Goal: Task Accomplishment & Management: Use online tool/utility

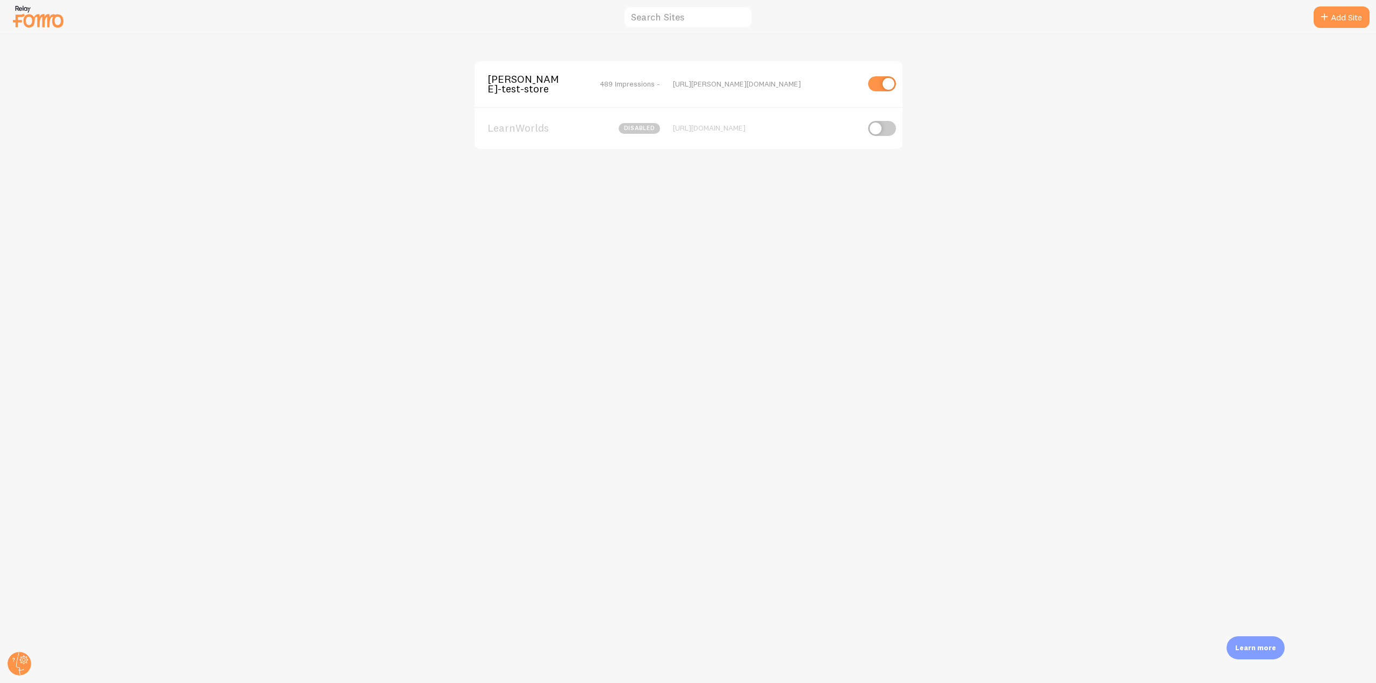
click at [513, 88] on span "[PERSON_NAME]-test-store" at bounding box center [530, 84] width 87 height 20
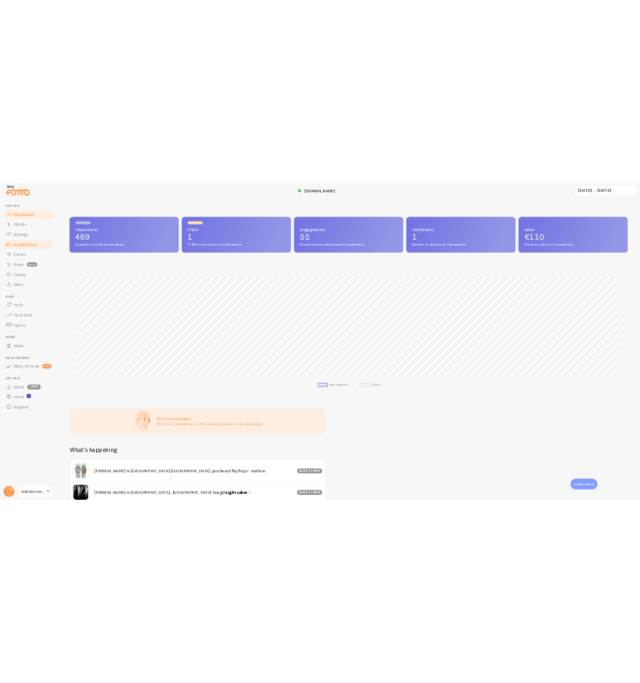
scroll to position [282, 1192]
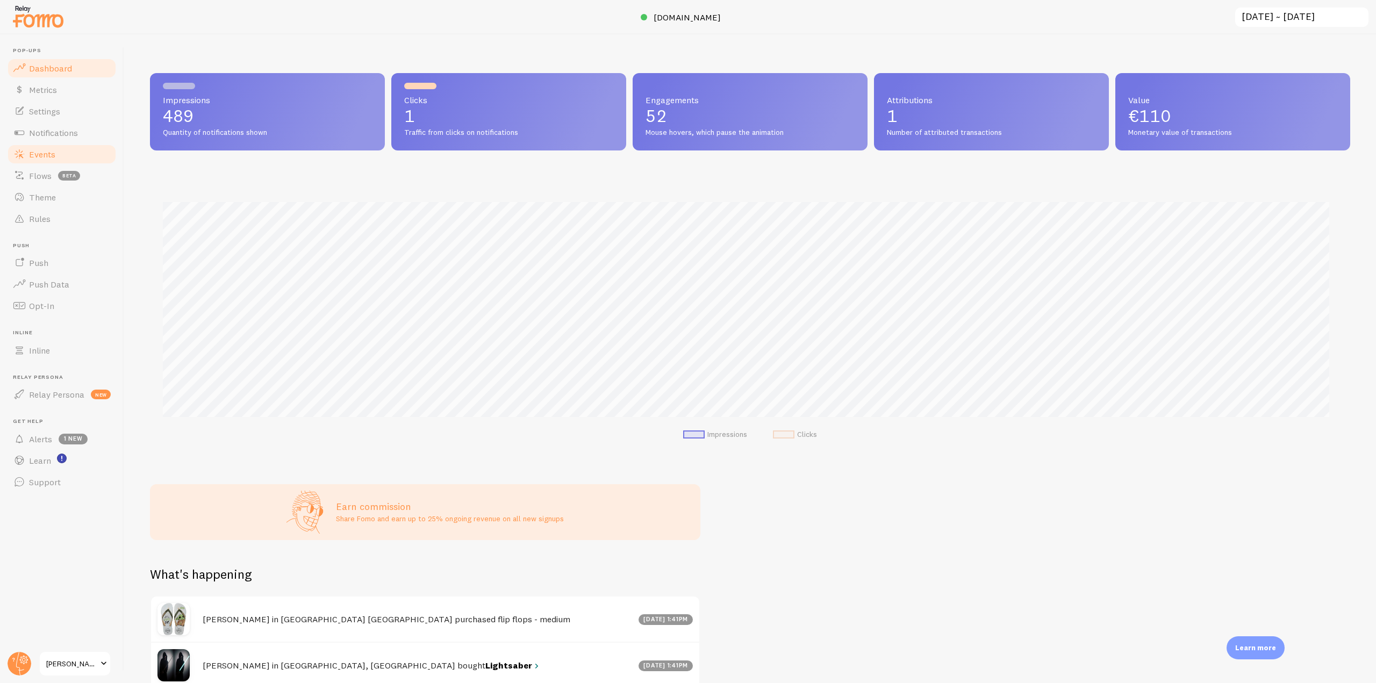
click at [63, 147] on link "Events" at bounding box center [61, 153] width 111 height 21
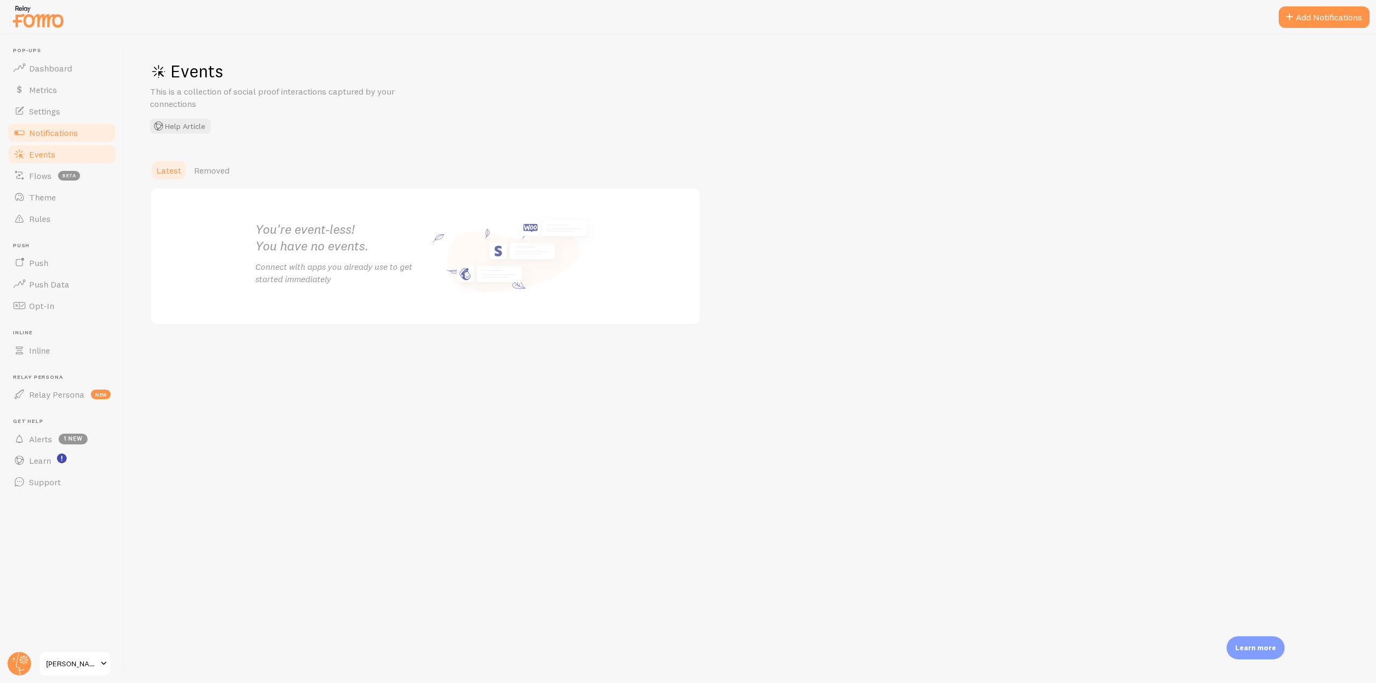
click at [66, 131] on span "Notifications" at bounding box center [53, 132] width 49 height 11
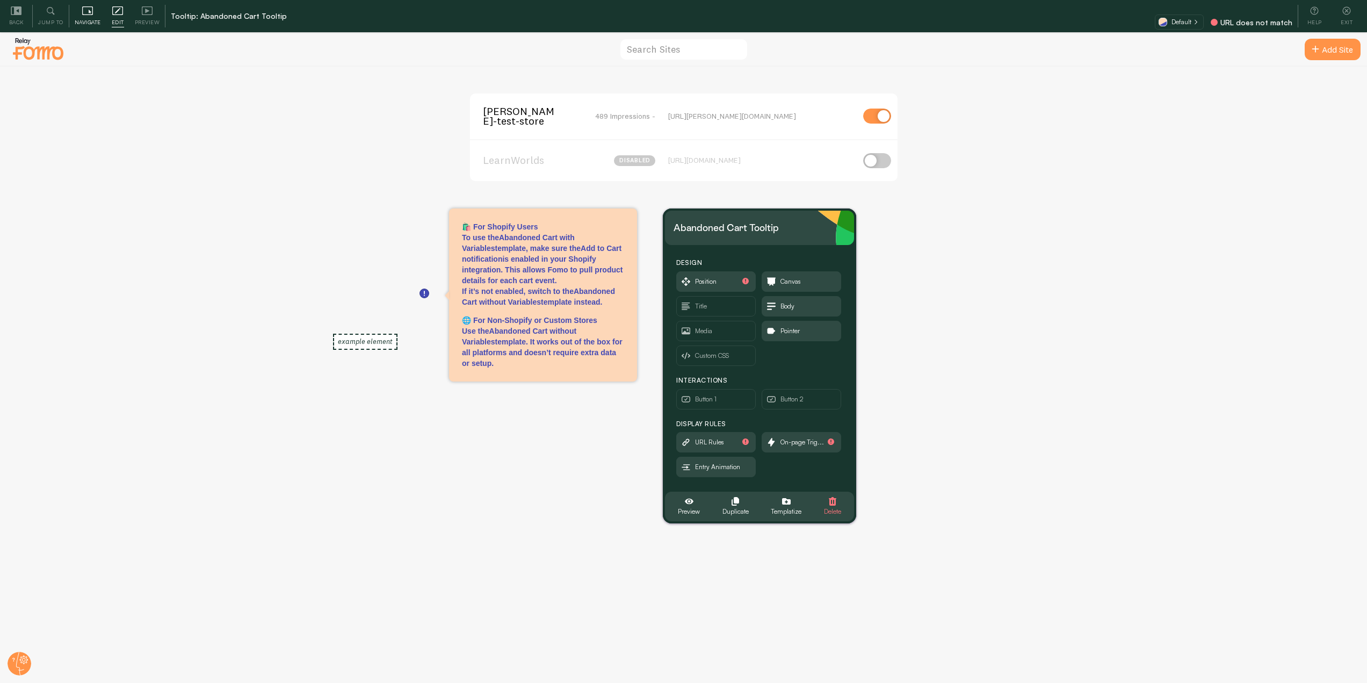
click at [89, 15] on icon at bounding box center [87, 10] width 11 height 11
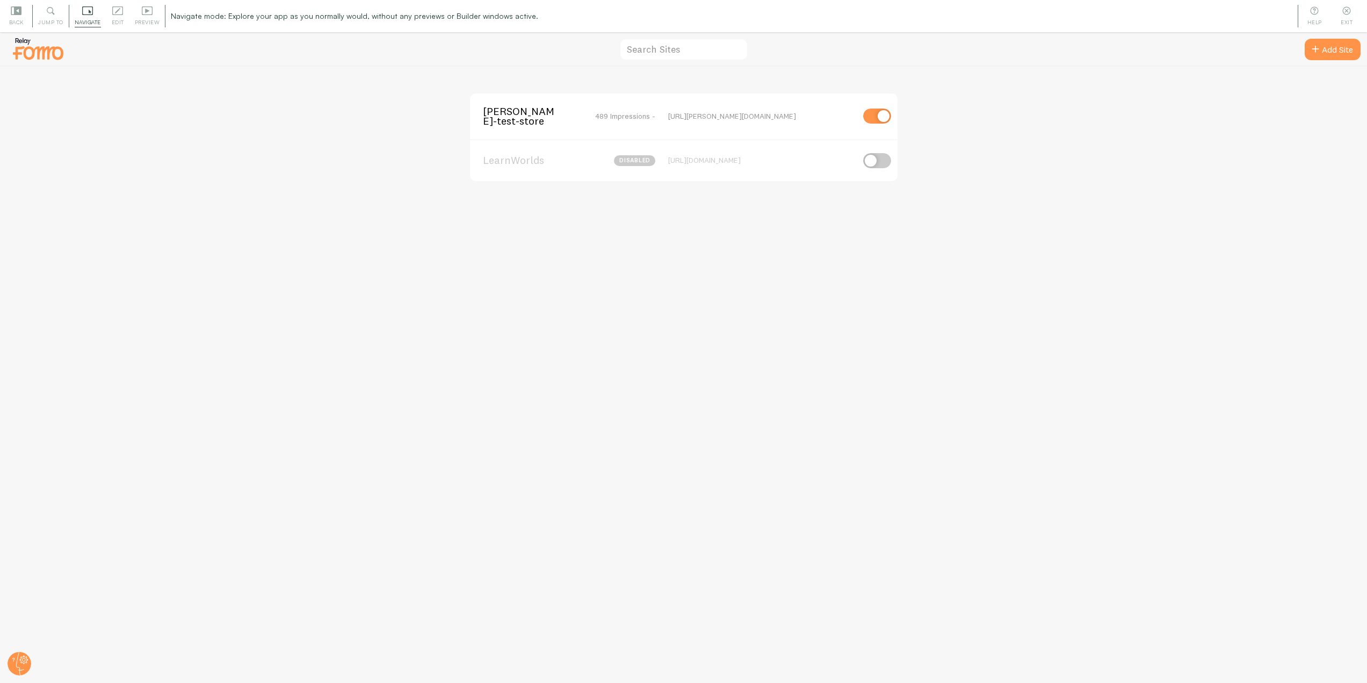
click at [513, 115] on span "[PERSON_NAME]-test-store" at bounding box center [526, 116] width 87 height 20
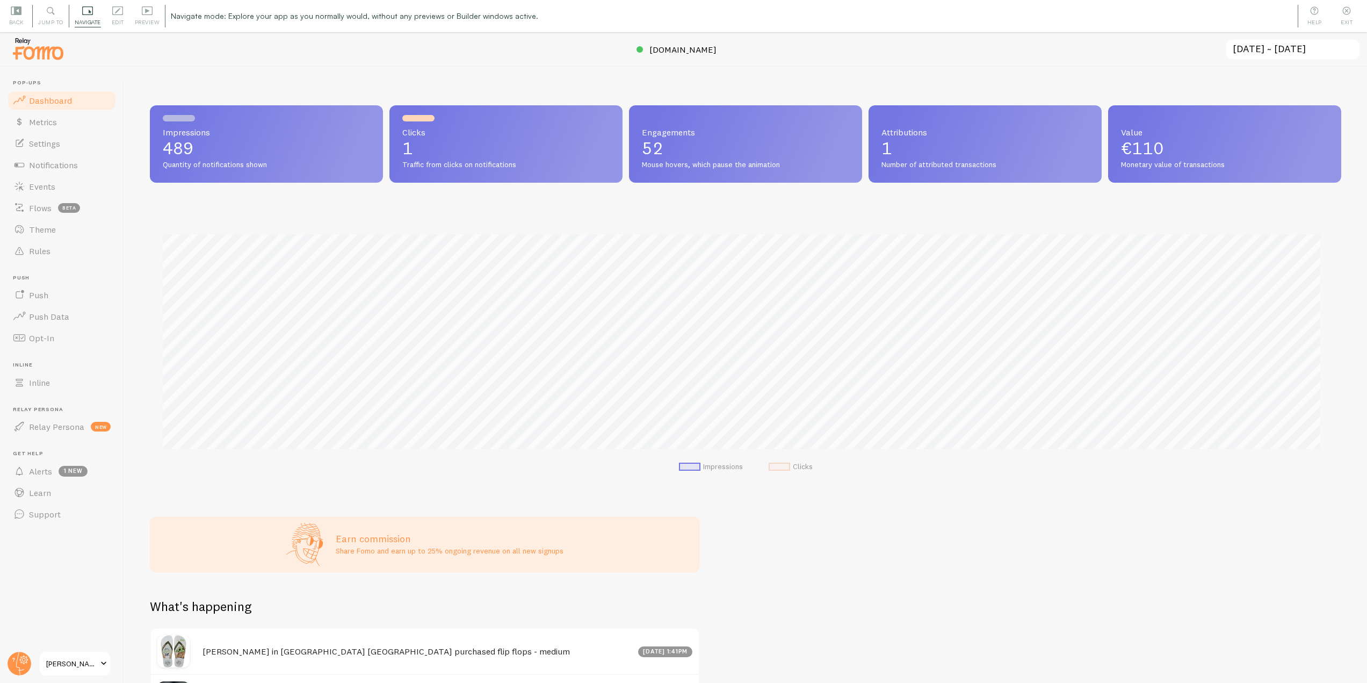
scroll to position [282, 1184]
click at [88, 168] on link "Notifications" at bounding box center [61, 164] width 111 height 21
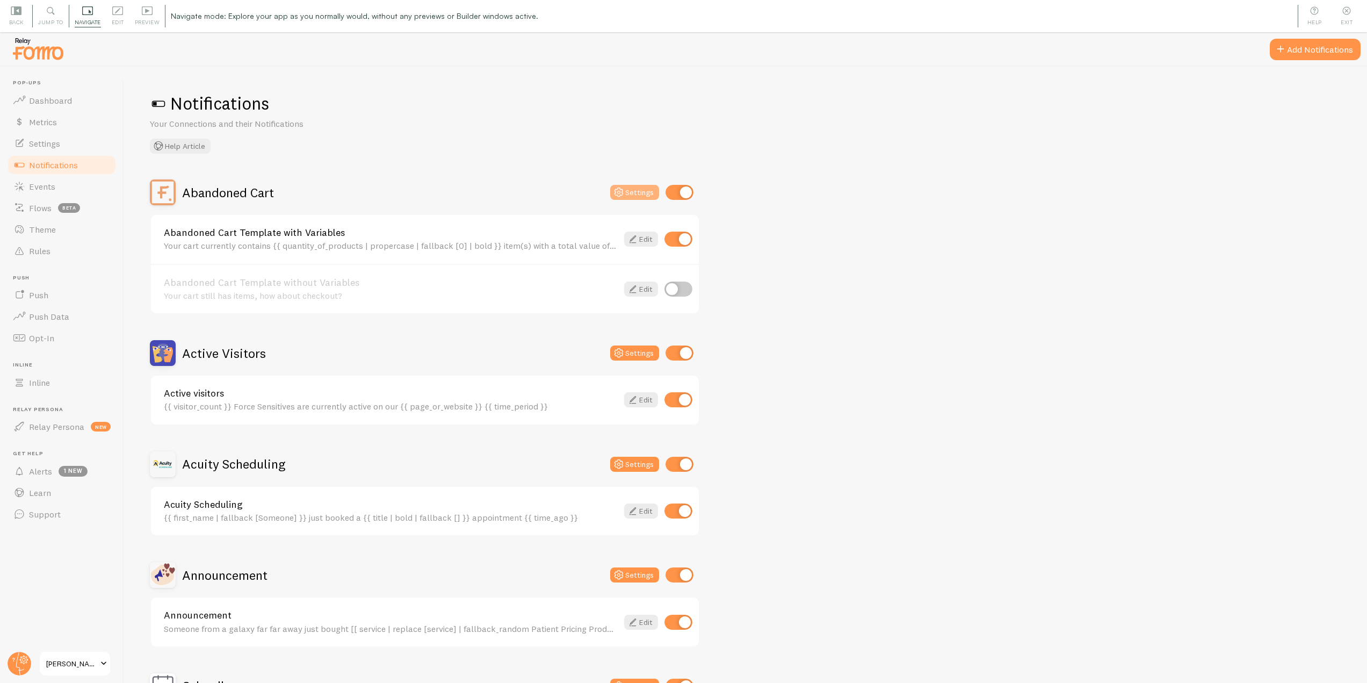
click at [621, 191] on icon at bounding box center [619, 192] width 13 height 13
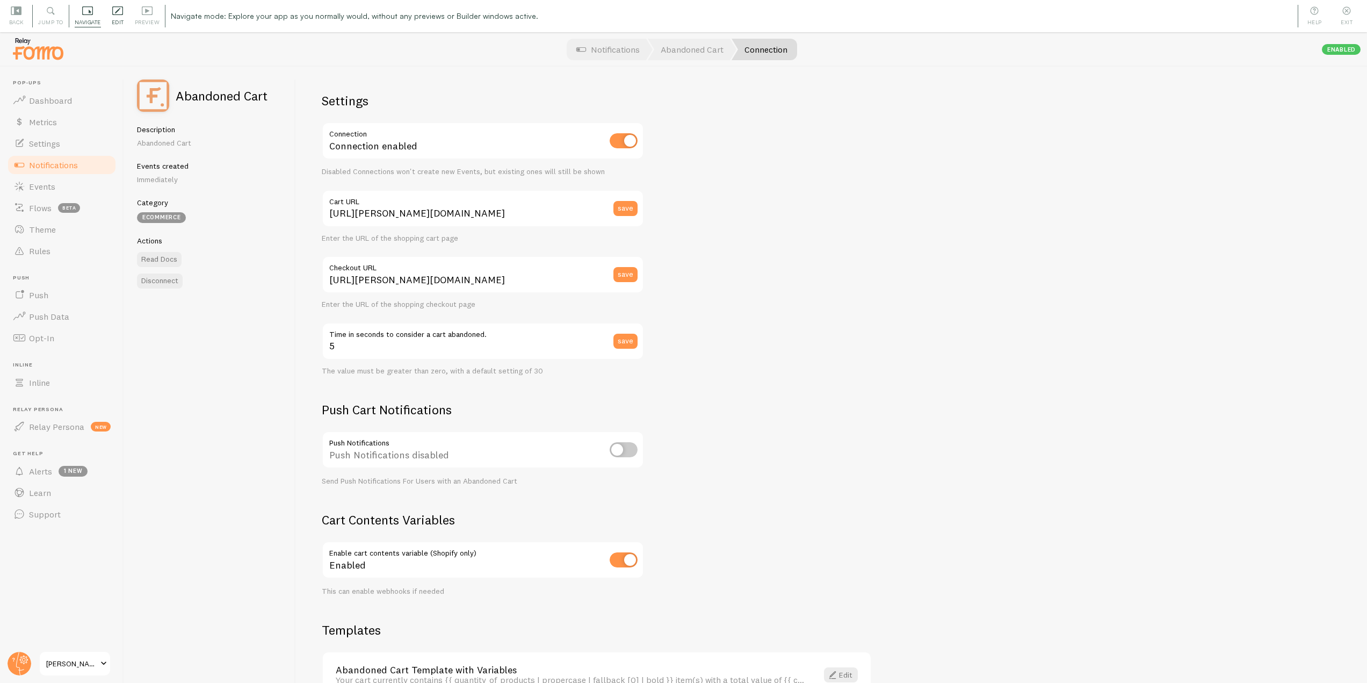
click at [106, 19] on div "Edit Editing is locked and can only be edited by Admins & Designers" at bounding box center [117, 16] width 23 height 23
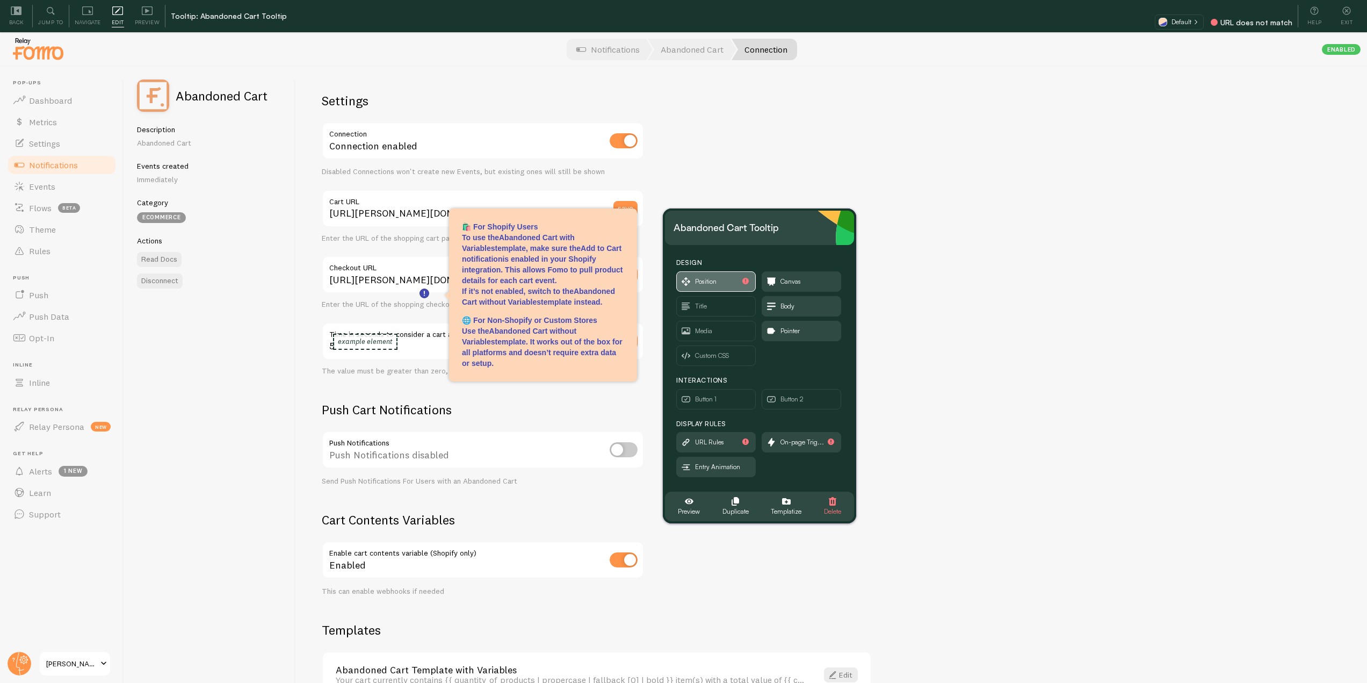
click at [716, 285] on span "Position" at bounding box center [705, 282] width 21 height 12
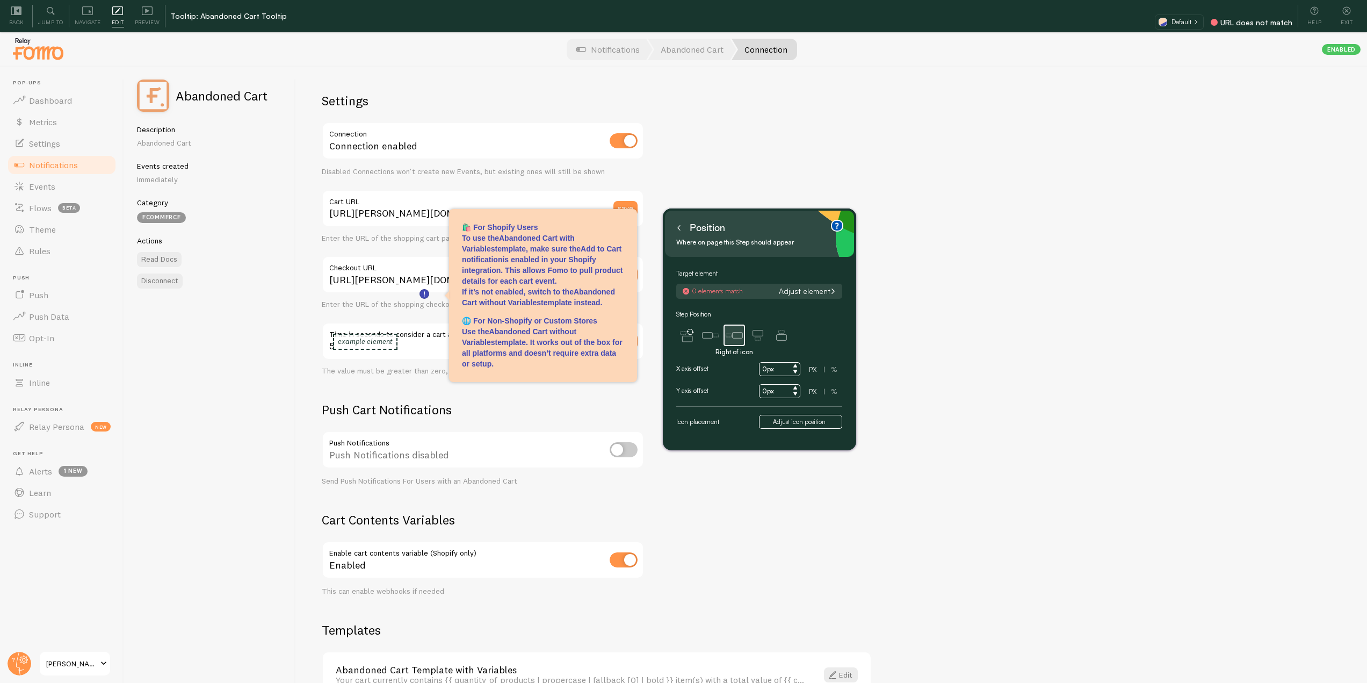
click at [812, 286] on div "0 elements match Adjust element" at bounding box center [759, 291] width 166 height 15
click at [813, 296] on div "0 elements match Adjust element" at bounding box center [759, 291] width 166 height 15
click at [813, 291] on button "Adjust element" at bounding box center [807, 291] width 64 height 10
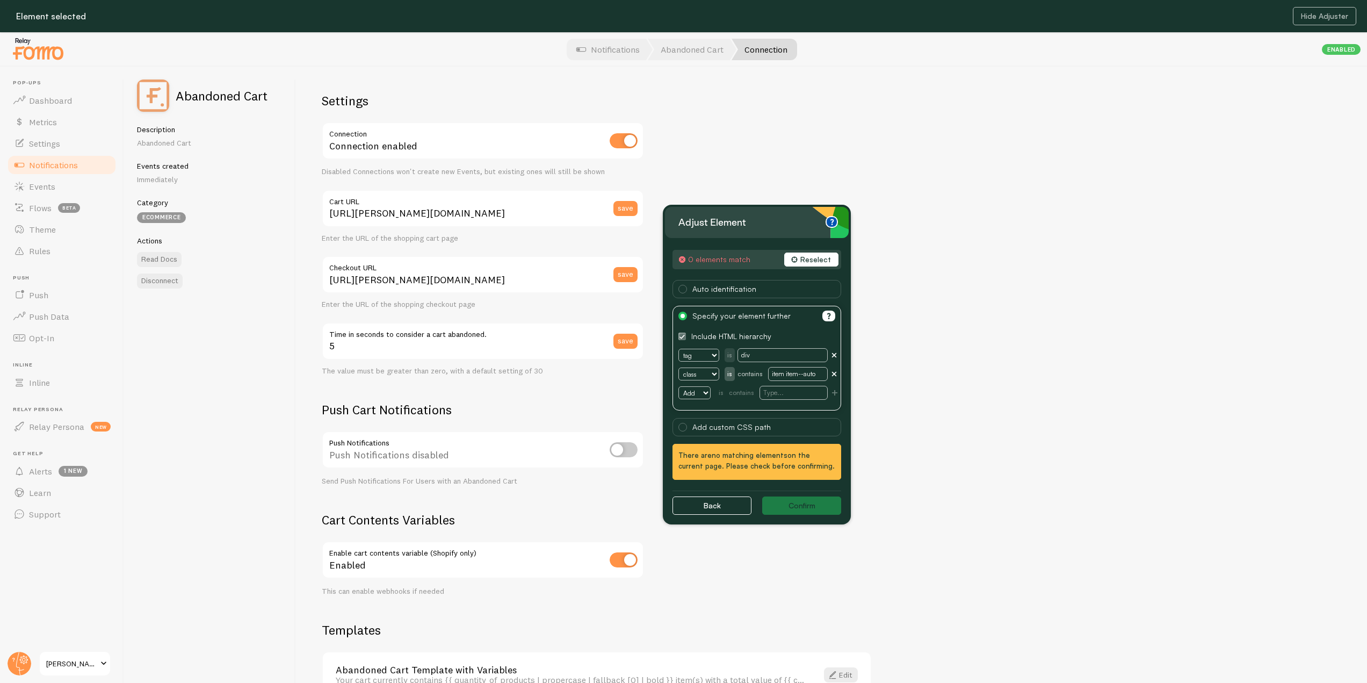
click at [816, 261] on button "Reselect" at bounding box center [811, 260] width 54 height 14
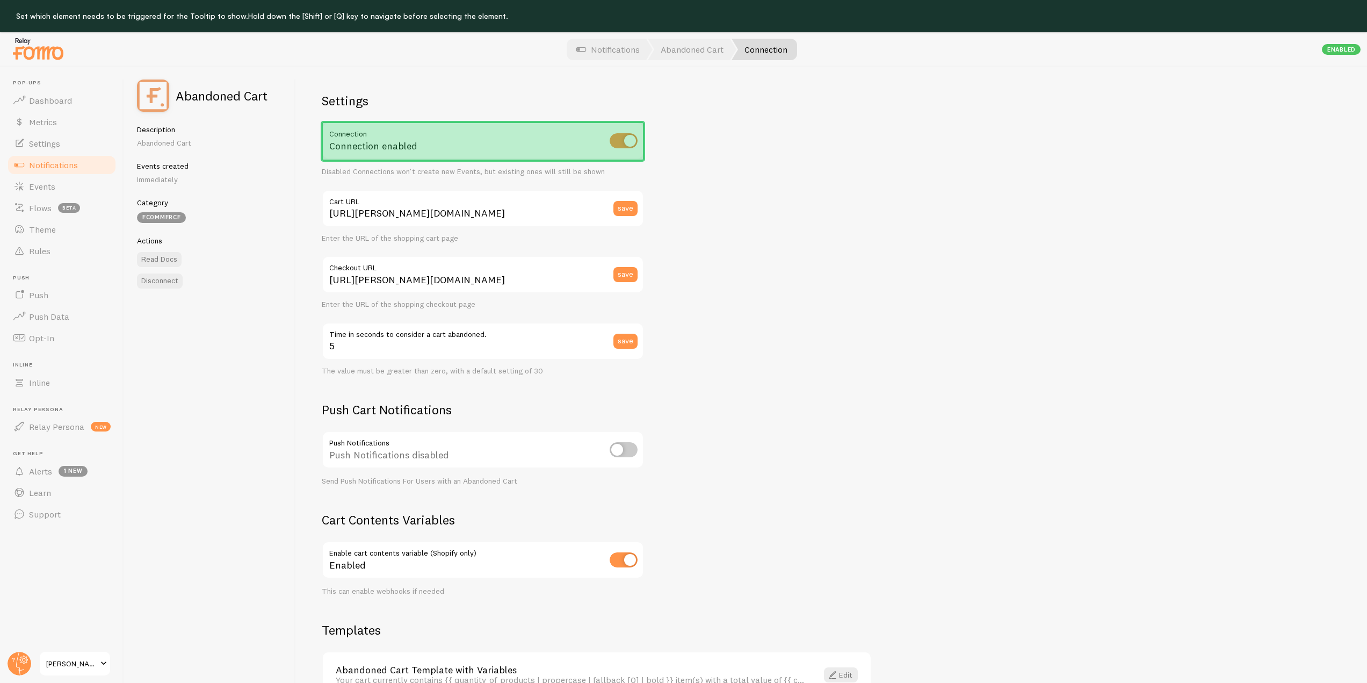
click at [574, 150] on div "Connection enabled" at bounding box center [483, 141] width 322 height 39
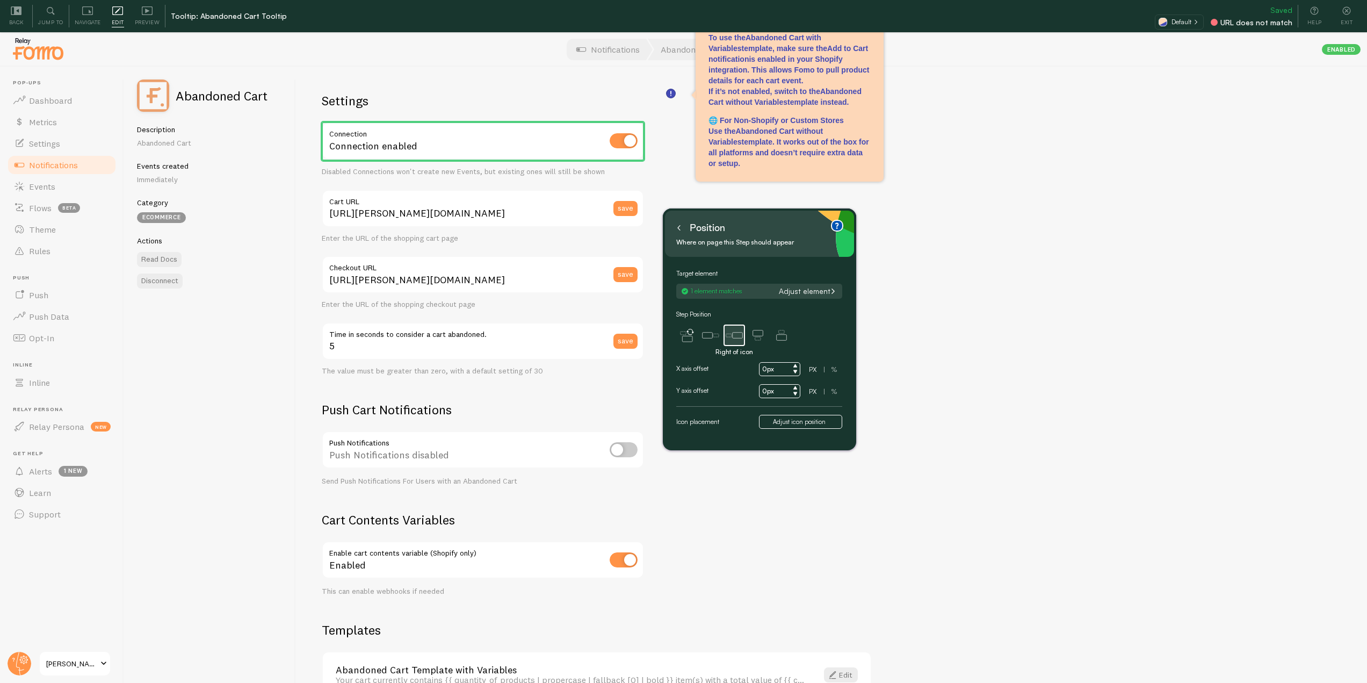
click at [678, 228] on icon at bounding box center [678, 227] width 5 height 5
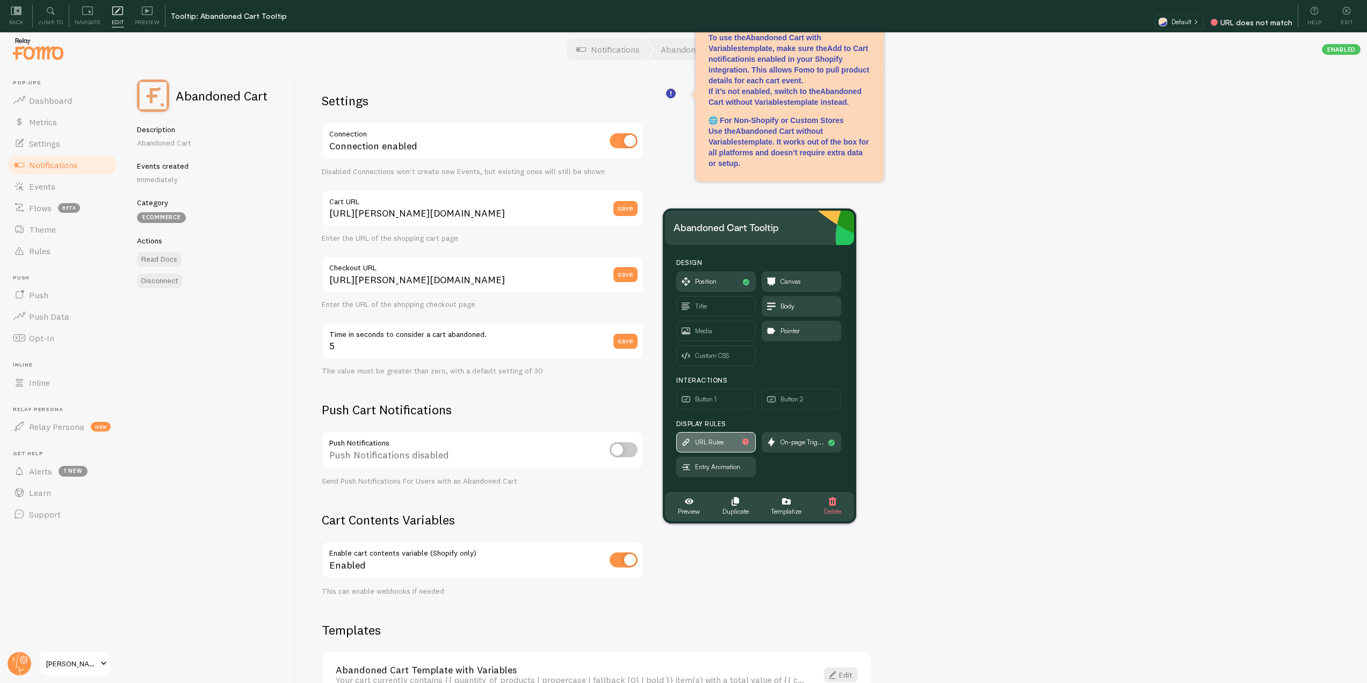
click at [739, 439] on span "URL Rules" at bounding box center [716, 442] width 78 height 19
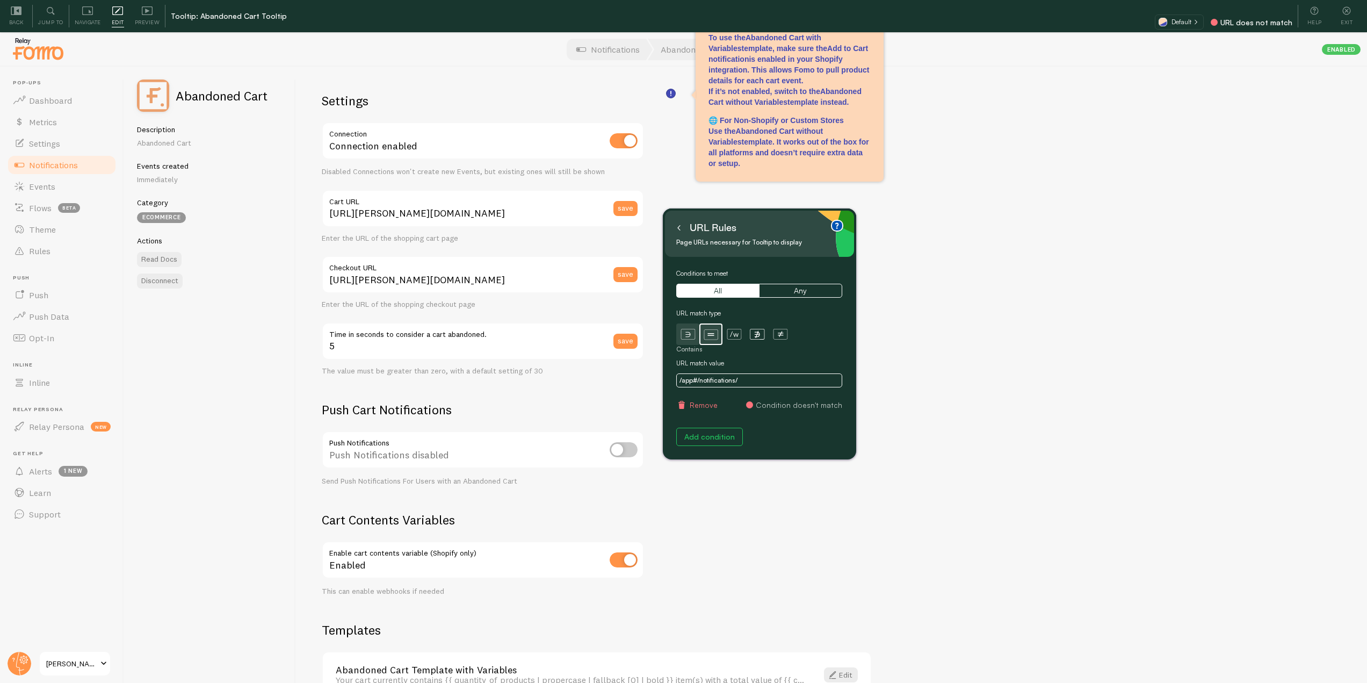
click at [687, 337] on icon at bounding box center [688, 334] width 5 height 5
drag, startPoint x: 745, startPoint y: 379, endPoint x: 671, endPoint y: 380, distance: 74.2
click at [671, 380] on div "URL Rules Page URLs necessary for Tooltip to display Conditions to meet All Any…" at bounding box center [759, 333] width 193 height 251
paste input "/abandoned_cart/"
type input "/abandoned_cart/"
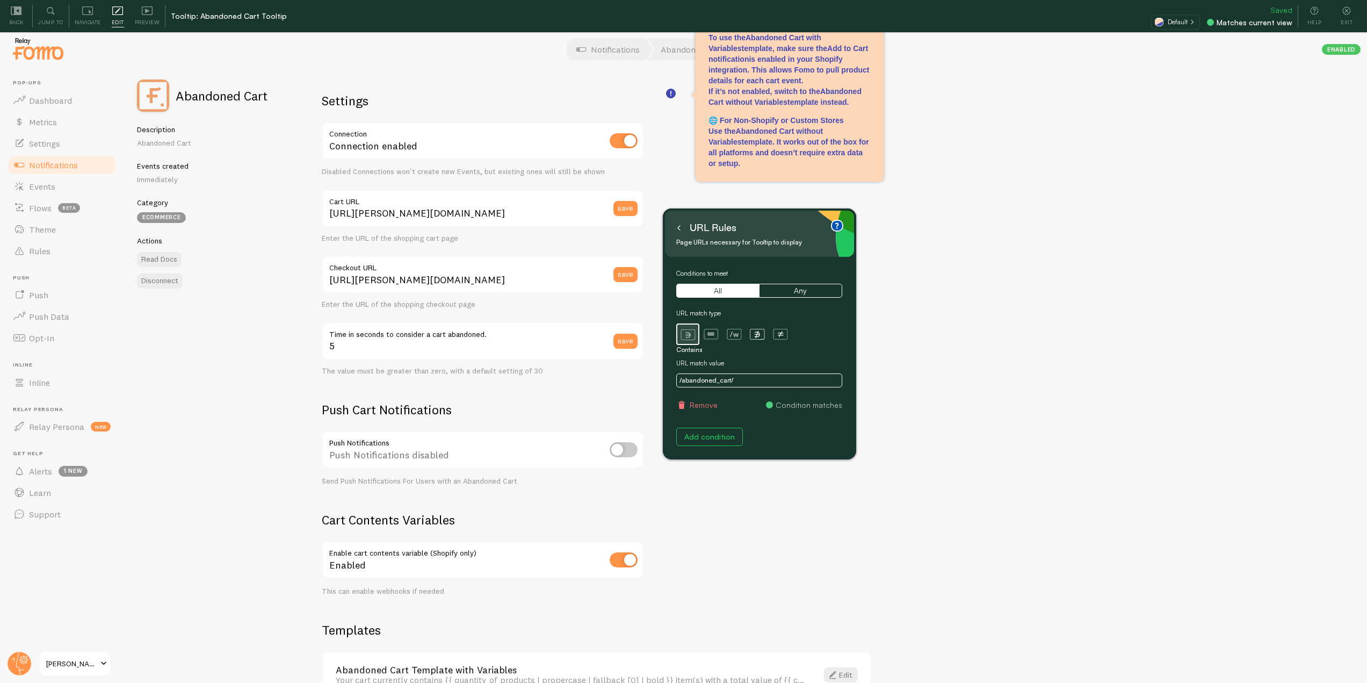
click at [679, 231] on icon at bounding box center [678, 227] width 5 height 5
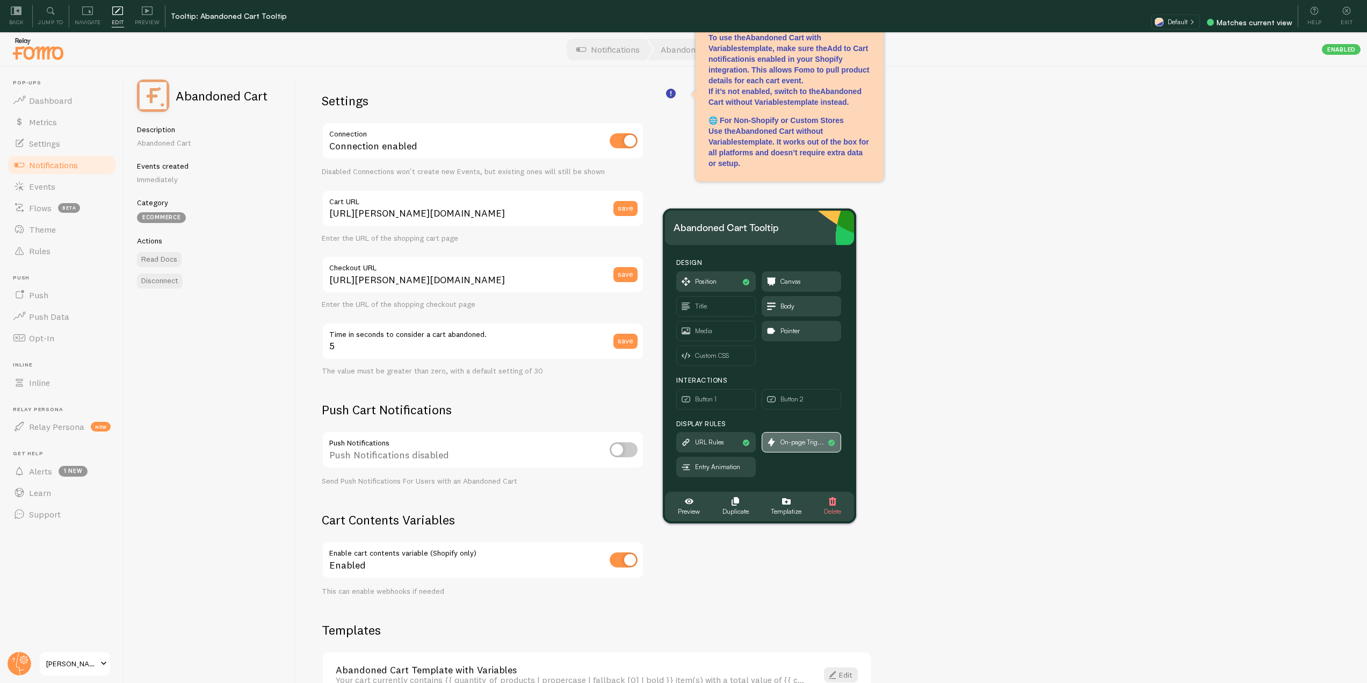
click at [783, 436] on span "On-page Trig..." at bounding box center [801, 442] width 78 height 19
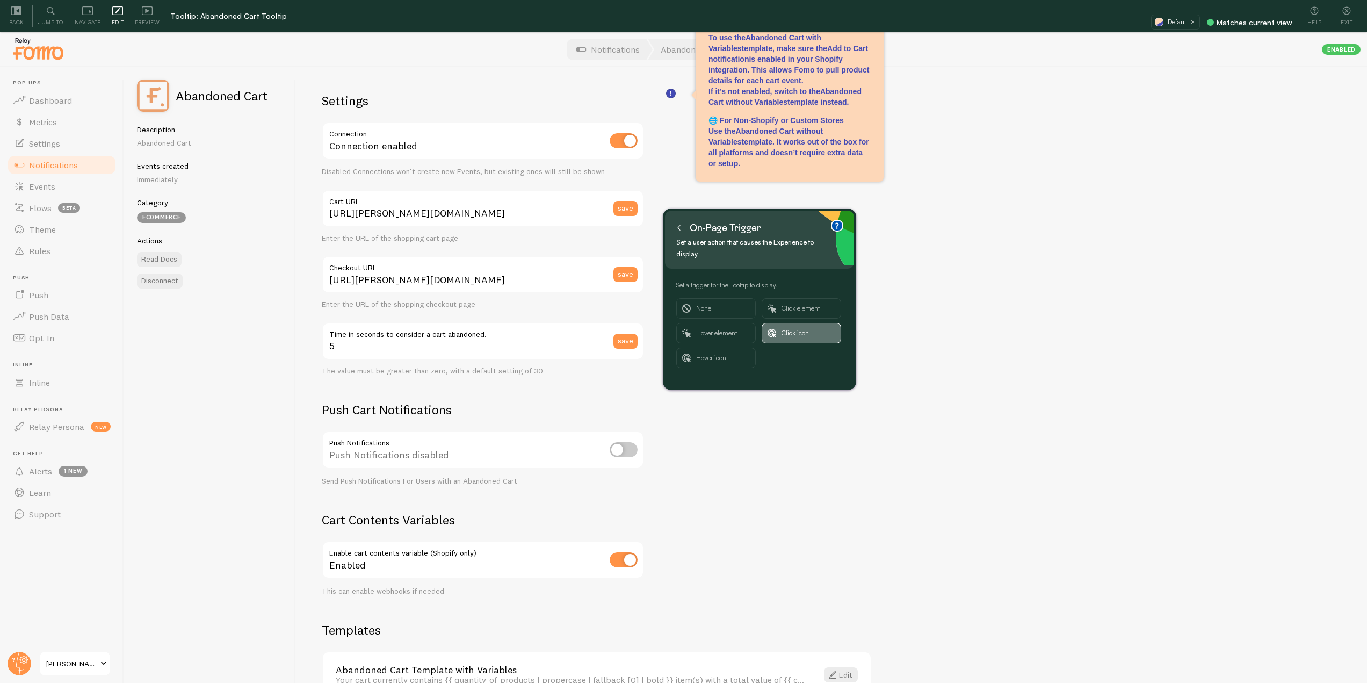
click at [792, 323] on span "Click icon" at bounding box center [809, 332] width 54 height 19
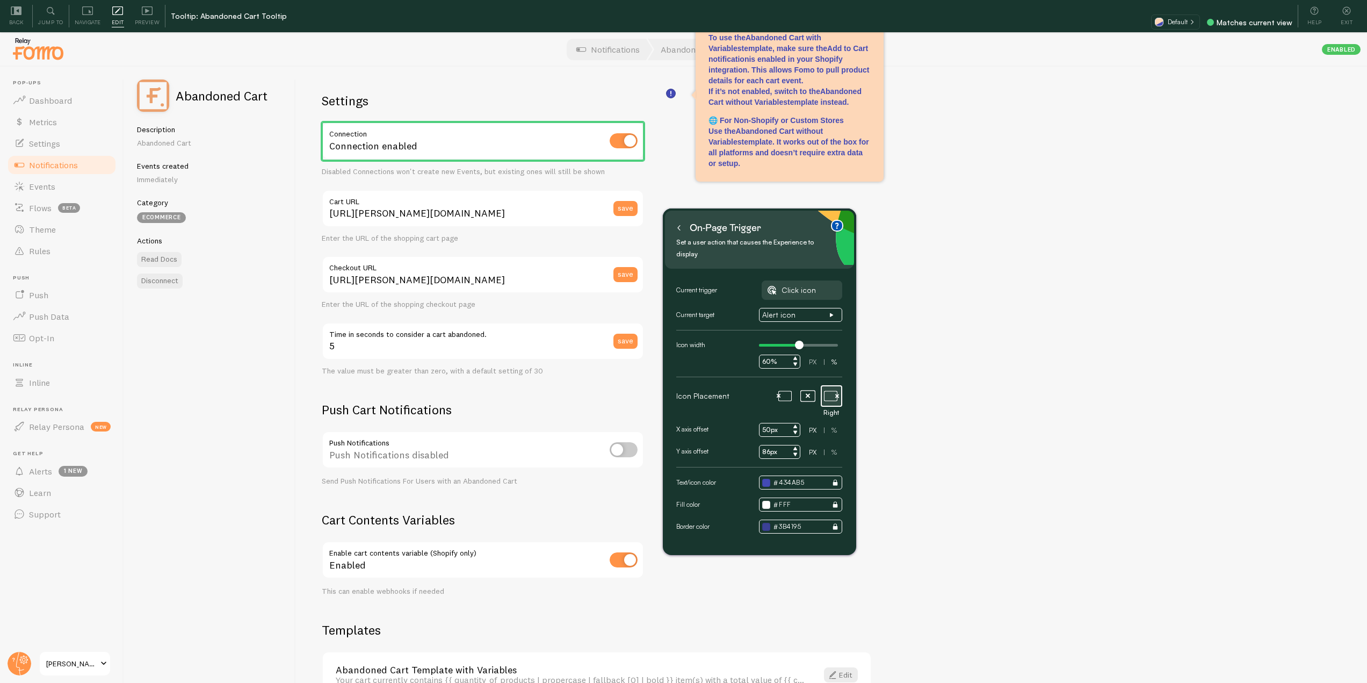
click at [766, 423] on input "50px" at bounding box center [779, 430] width 41 height 14
type input "30px"
click at [767, 445] on input "86px" at bounding box center [779, 452] width 41 height 14
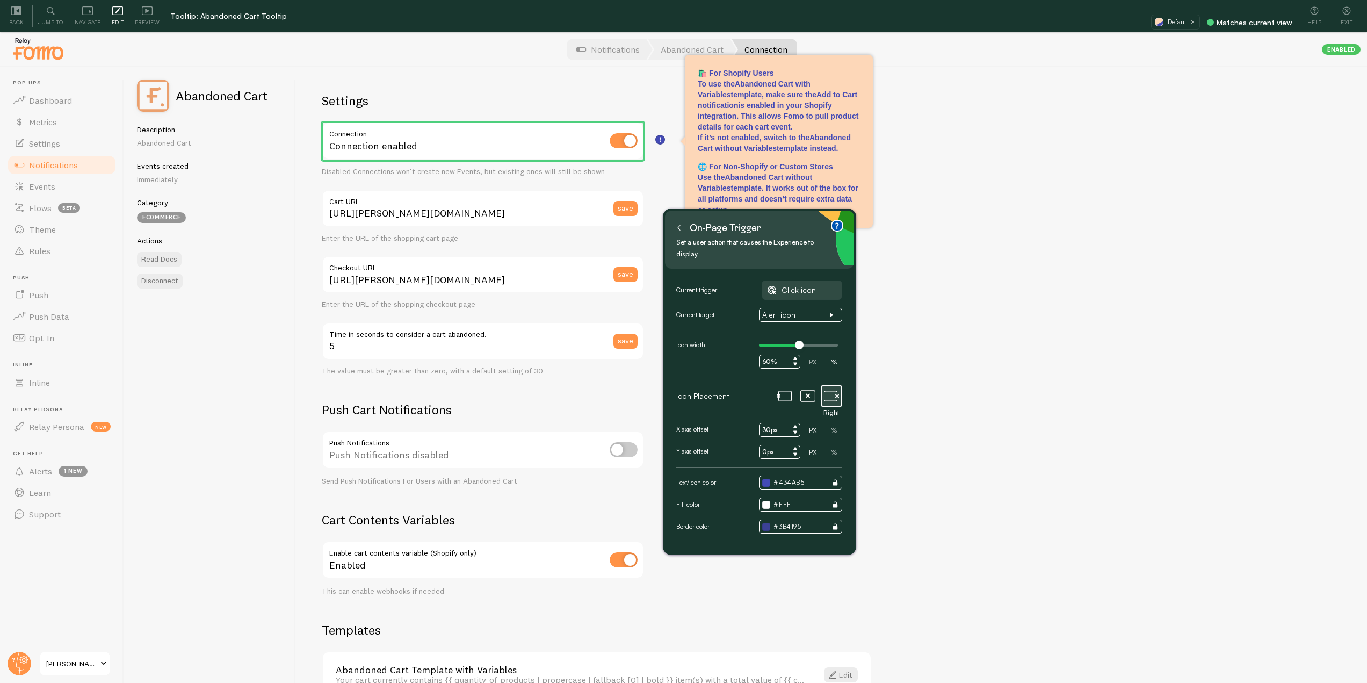
type input "0px"
click at [1031, 450] on div "Settings Connection Connection enabled Disabled Connections won't create new Ev…" at bounding box center [831, 391] width 1071 height 649
click at [679, 227] on icon at bounding box center [678, 227] width 5 height 5
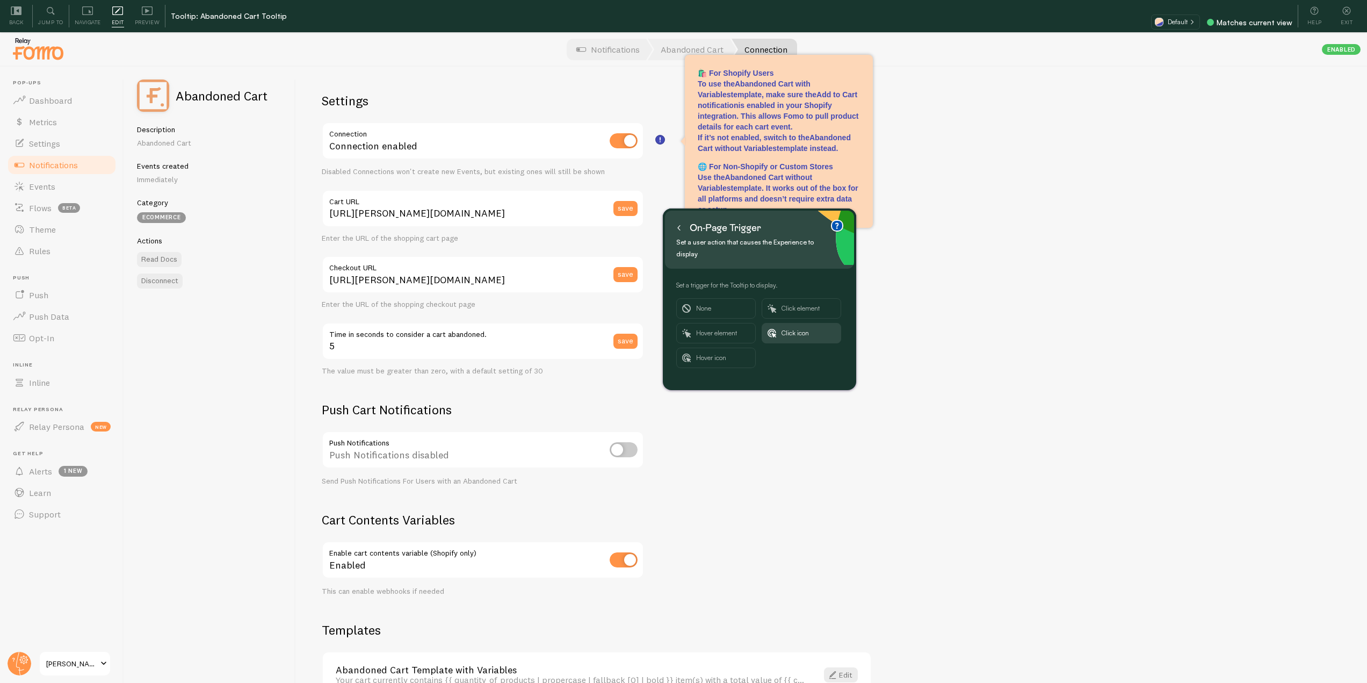
click at [679, 227] on icon at bounding box center [678, 227] width 5 height 5
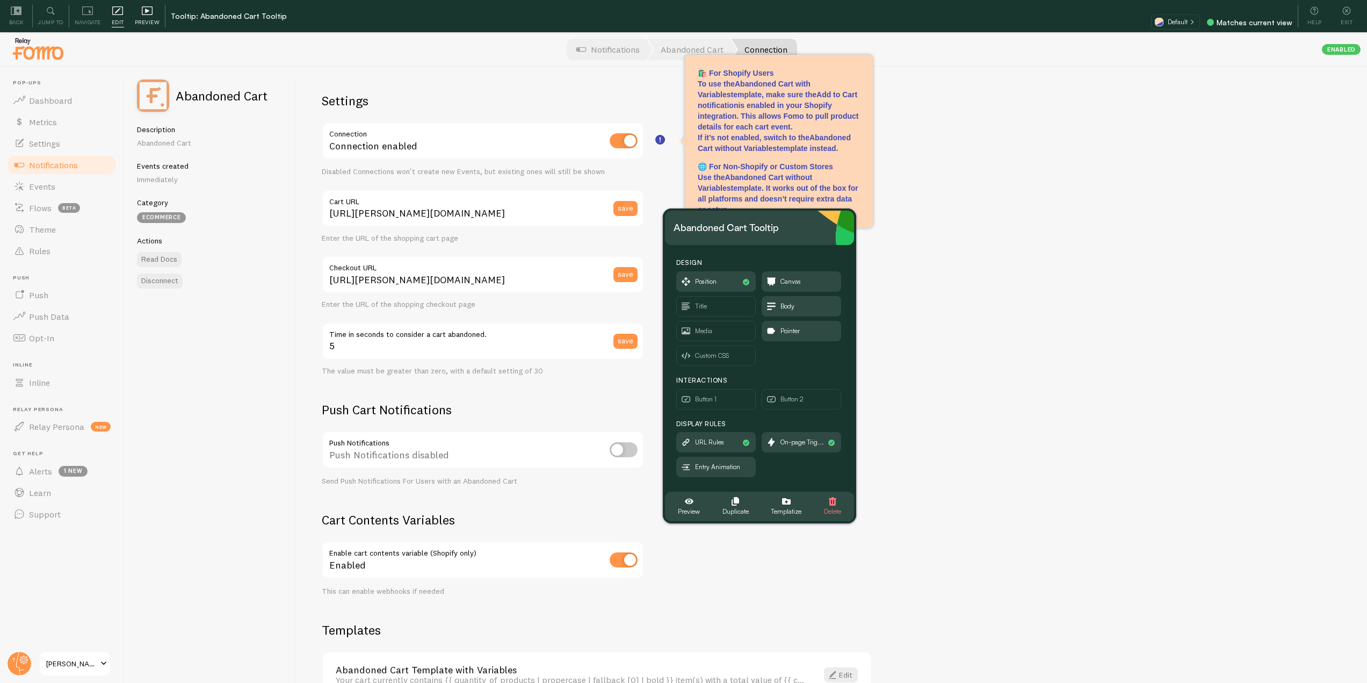
click at [154, 18] on span "Preview" at bounding box center [147, 22] width 25 height 10
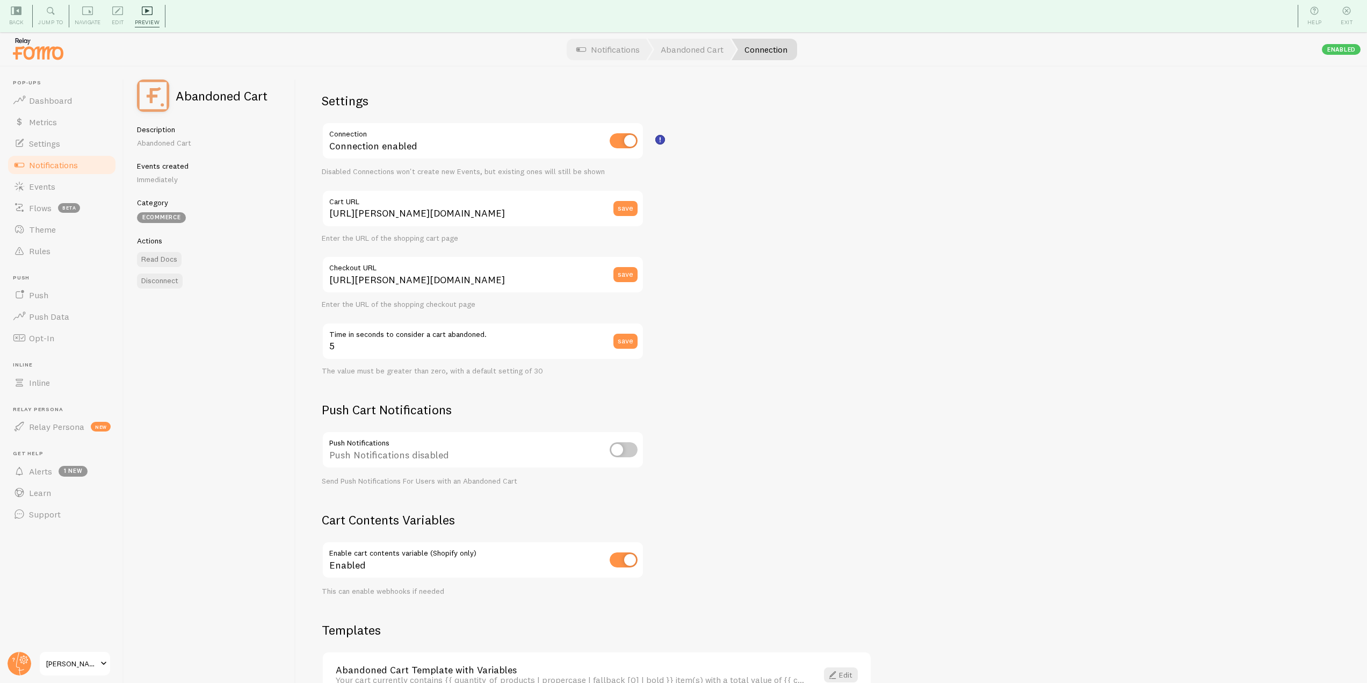
click at [654, 143] on div "Settings Connection Connection enabled Disabled Connections won't create new Ev…" at bounding box center [831, 391] width 1071 height 649
click at [661, 143] on rect "<p>🛍️ For Shopify Users</p><p>To use the <strong>Abandoned Cart with Variables<…" at bounding box center [660, 139] width 9 height 9
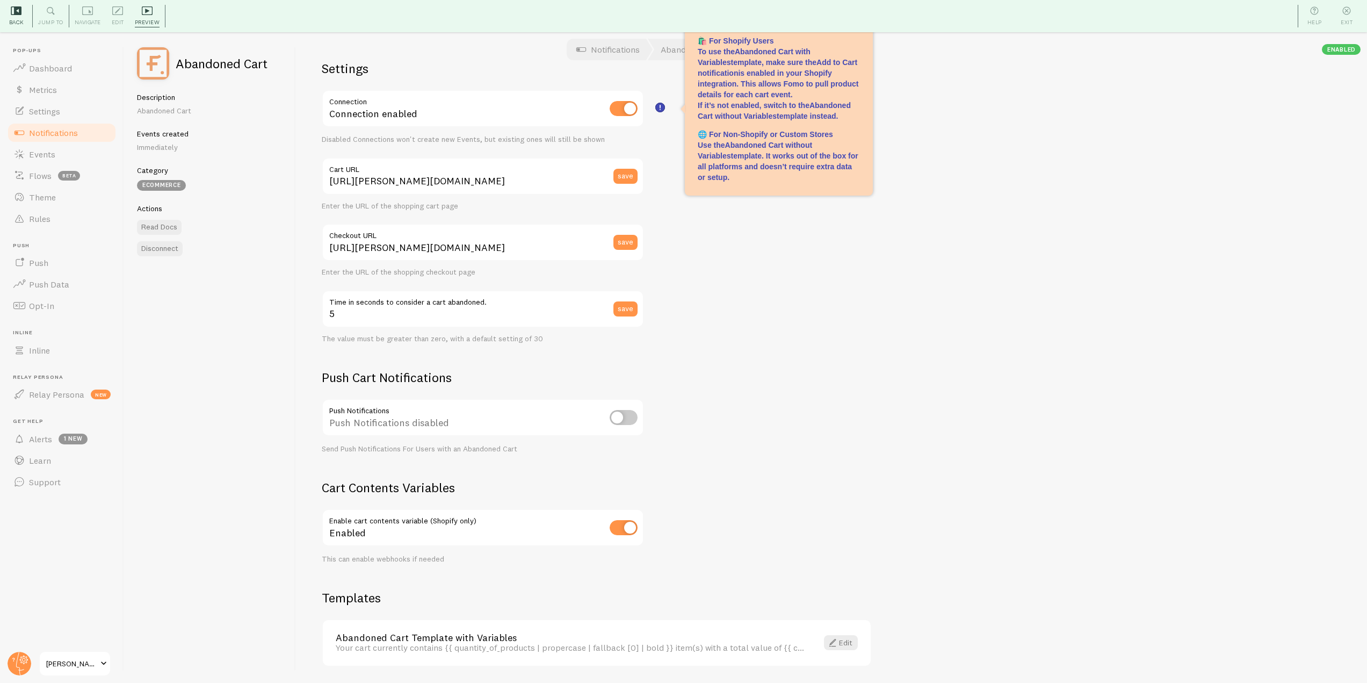
click at [25, 18] on div "Back" at bounding box center [16, 16] width 32 height 23
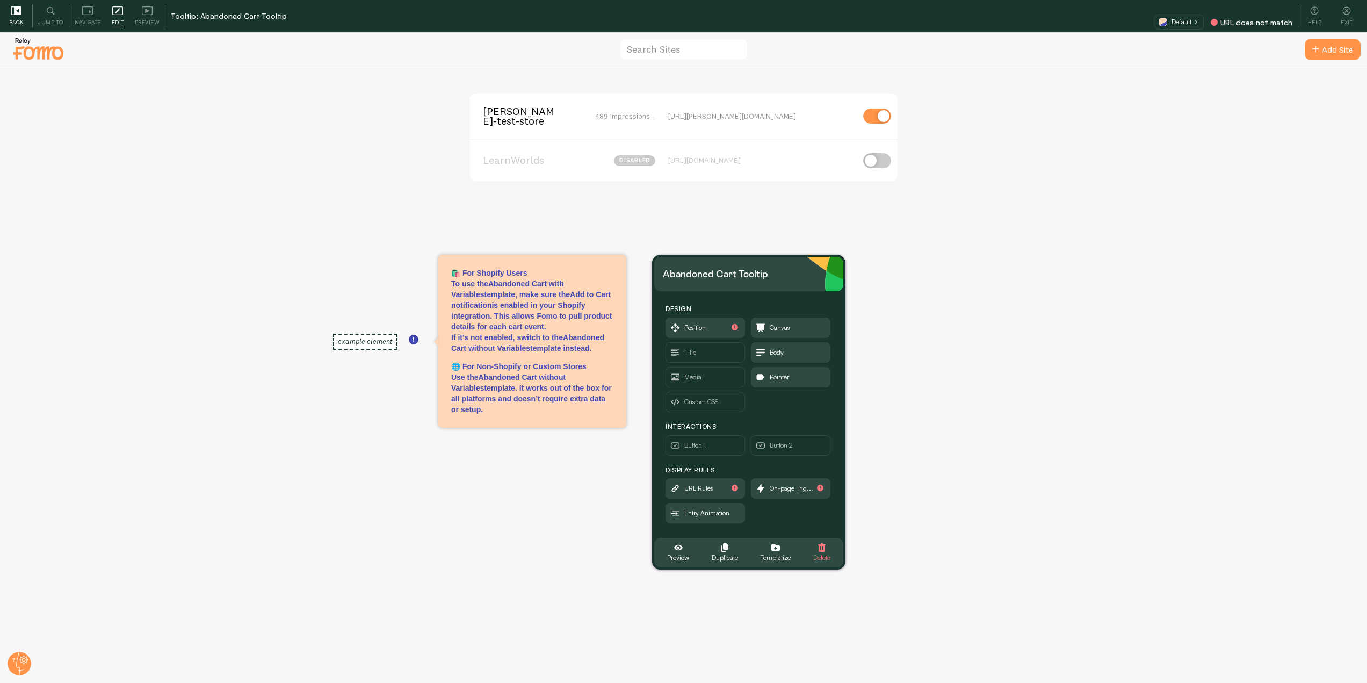
click at [15, 19] on span "Back" at bounding box center [16, 22] width 15 height 10
click at [147, 11] on icon at bounding box center [147, 11] width 4 height 4
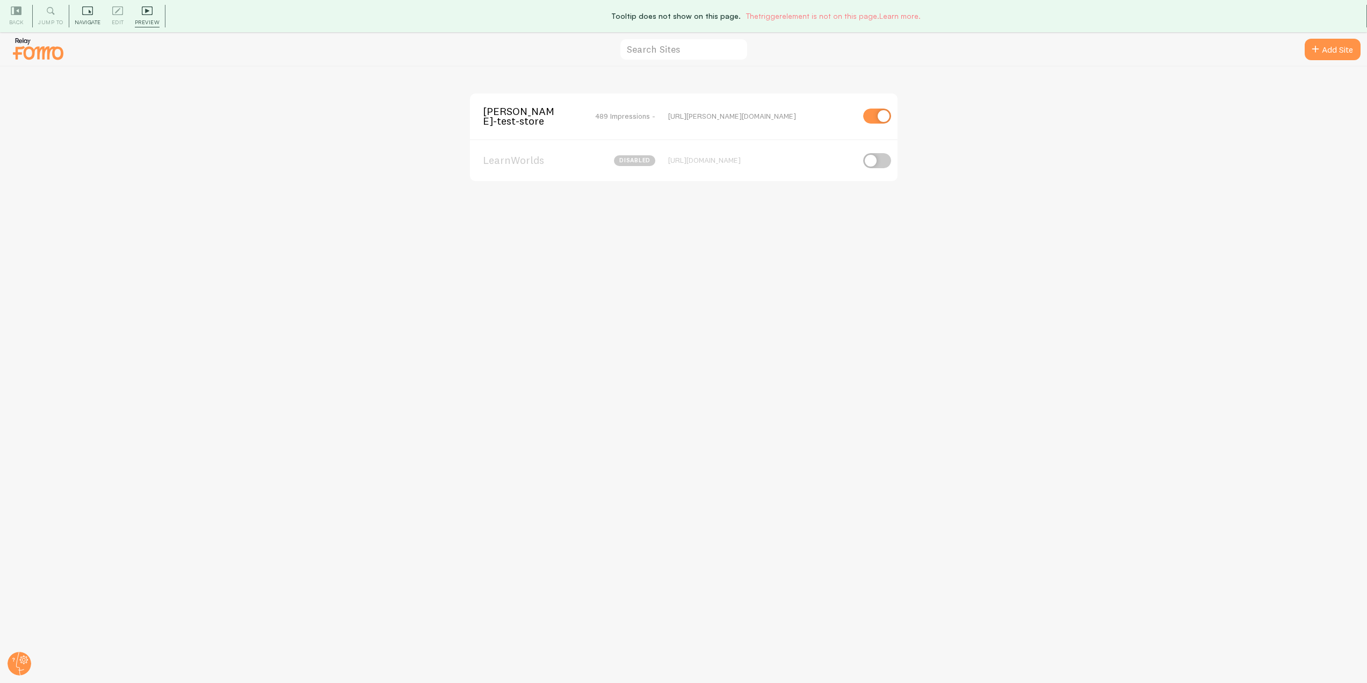
click at [98, 15] on div "Navigate" at bounding box center [87, 16] width 37 height 23
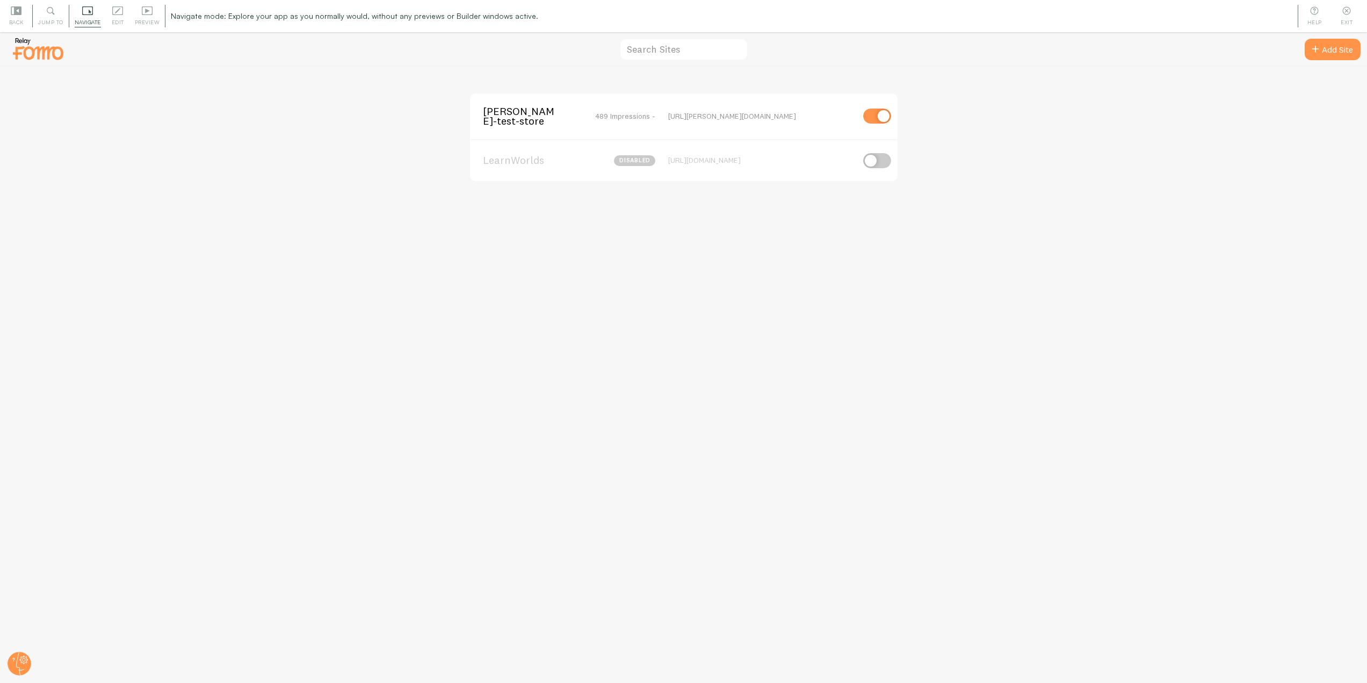
click at [475, 118] on div "[PERSON_NAME]-test-store 489 Impressions - [URL][PERSON_NAME][DOMAIN_NAME]" at bounding box center [684, 116] width 428 height 46
click at [501, 118] on span "[PERSON_NAME]-test-store" at bounding box center [526, 116] width 87 height 20
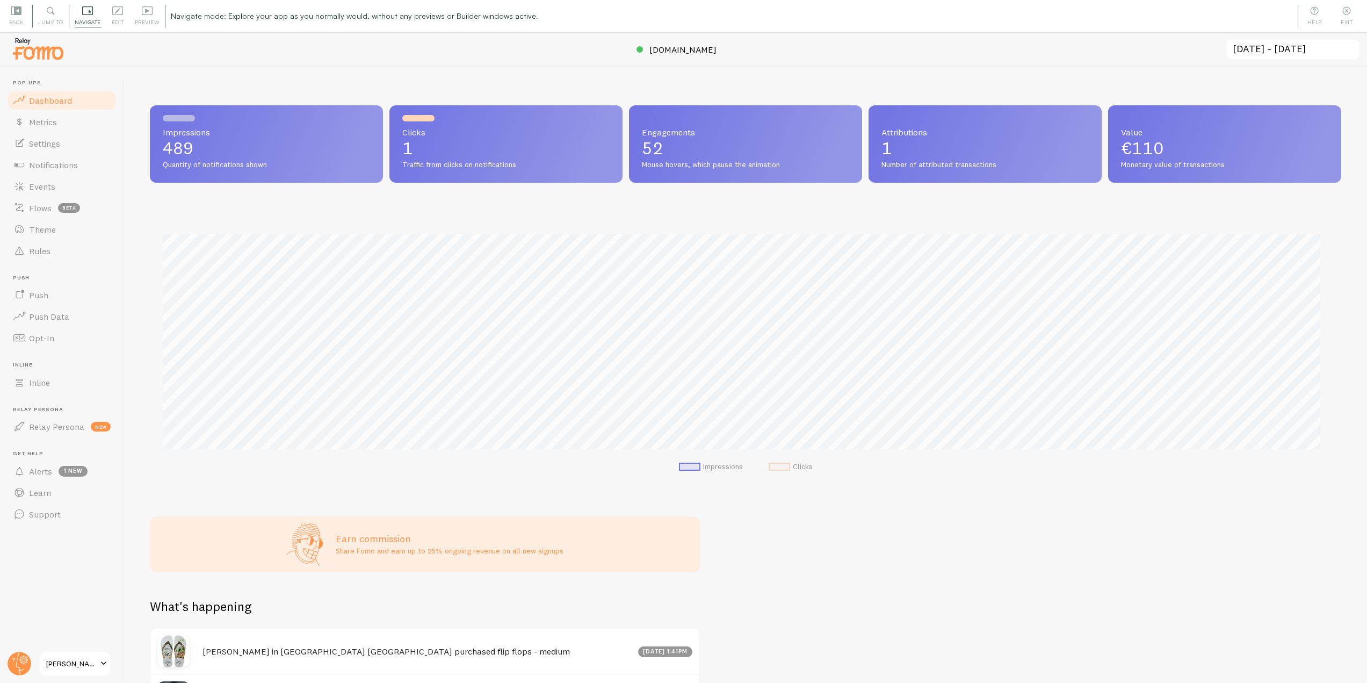
scroll to position [282, 1184]
click at [88, 163] on link "Notifications" at bounding box center [61, 164] width 111 height 21
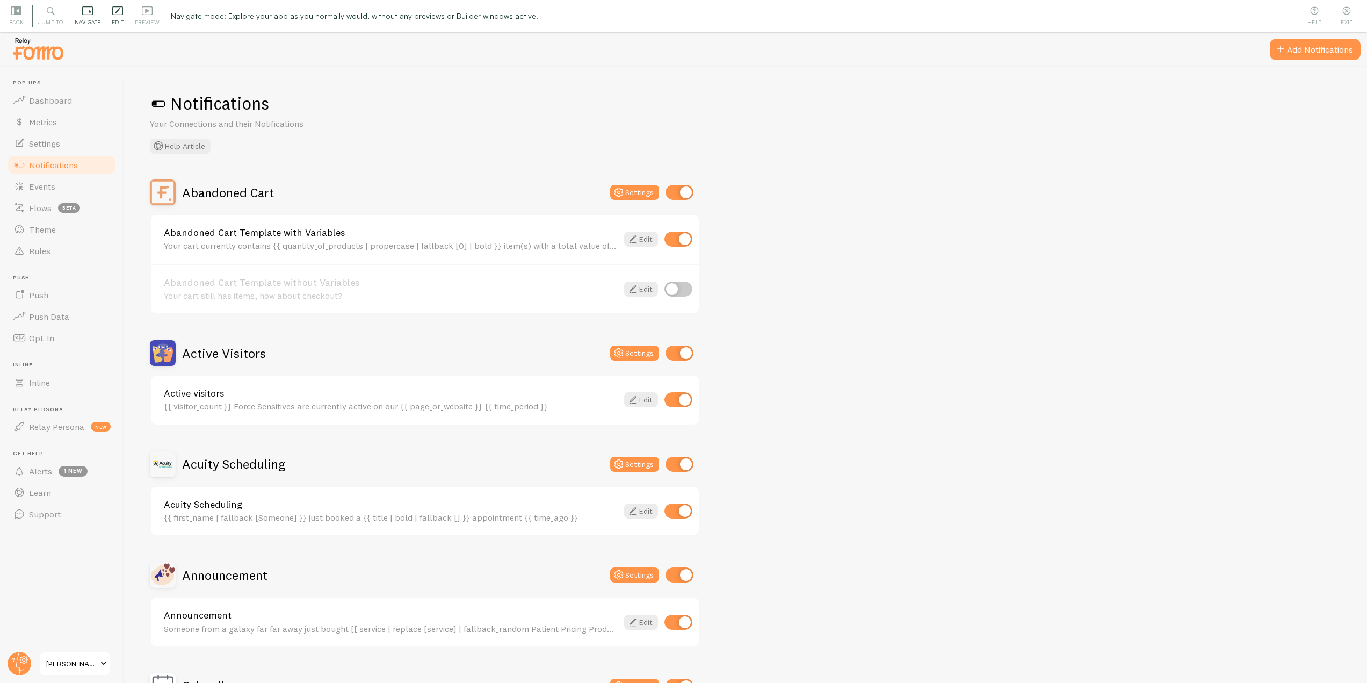
click at [122, 24] on span "Edit" at bounding box center [118, 22] width 12 height 10
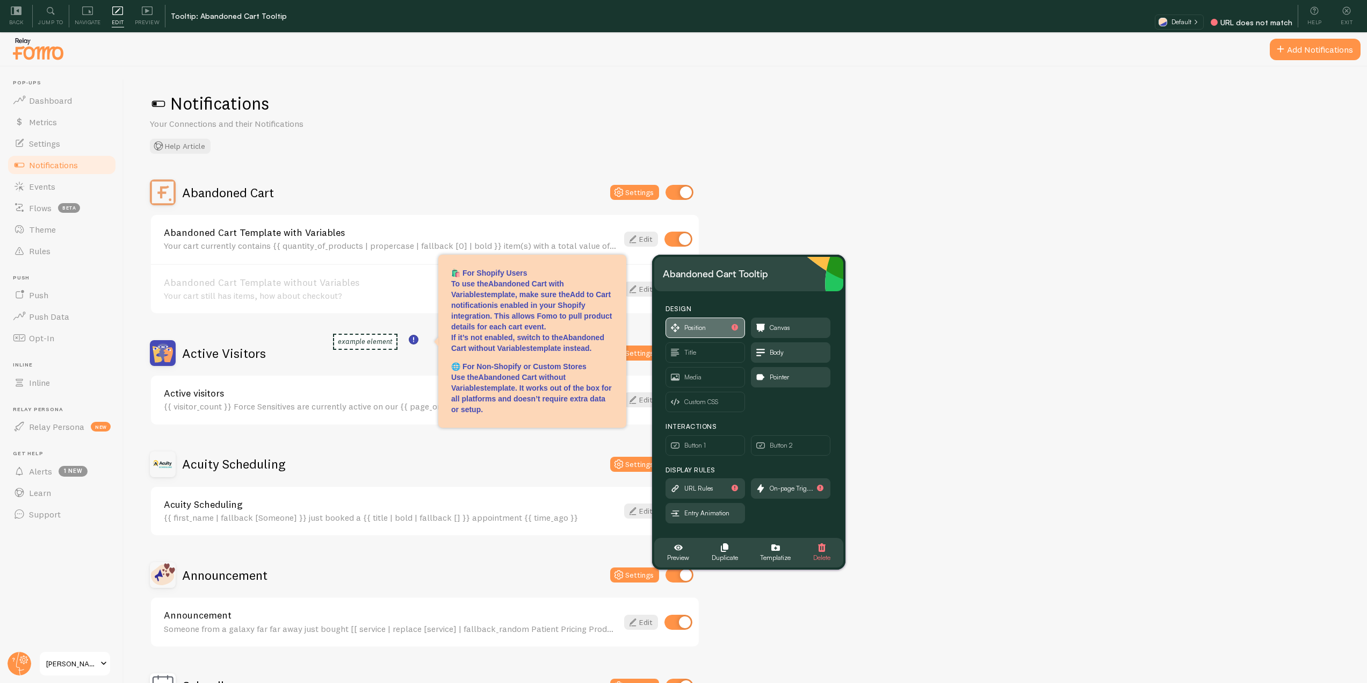
click at [719, 325] on span "Position" at bounding box center [705, 327] width 78 height 19
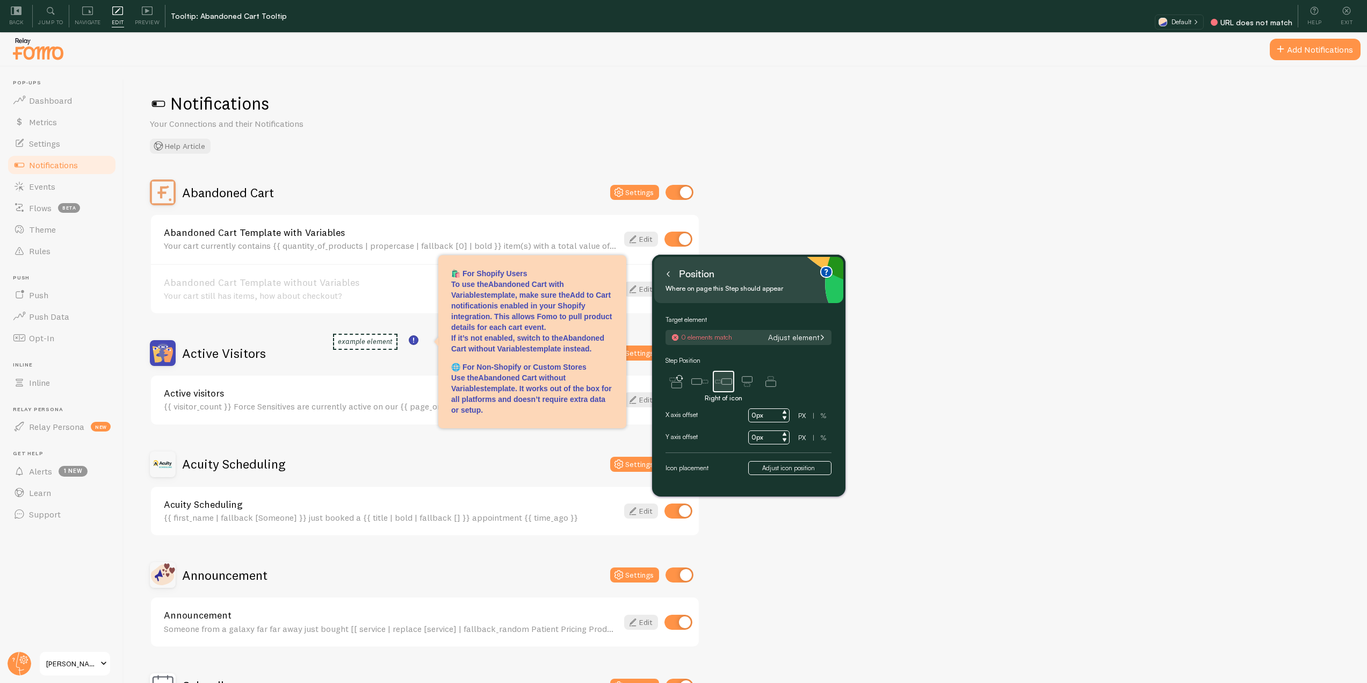
click at [790, 341] on button "Adjust element" at bounding box center [797, 338] width 64 height 10
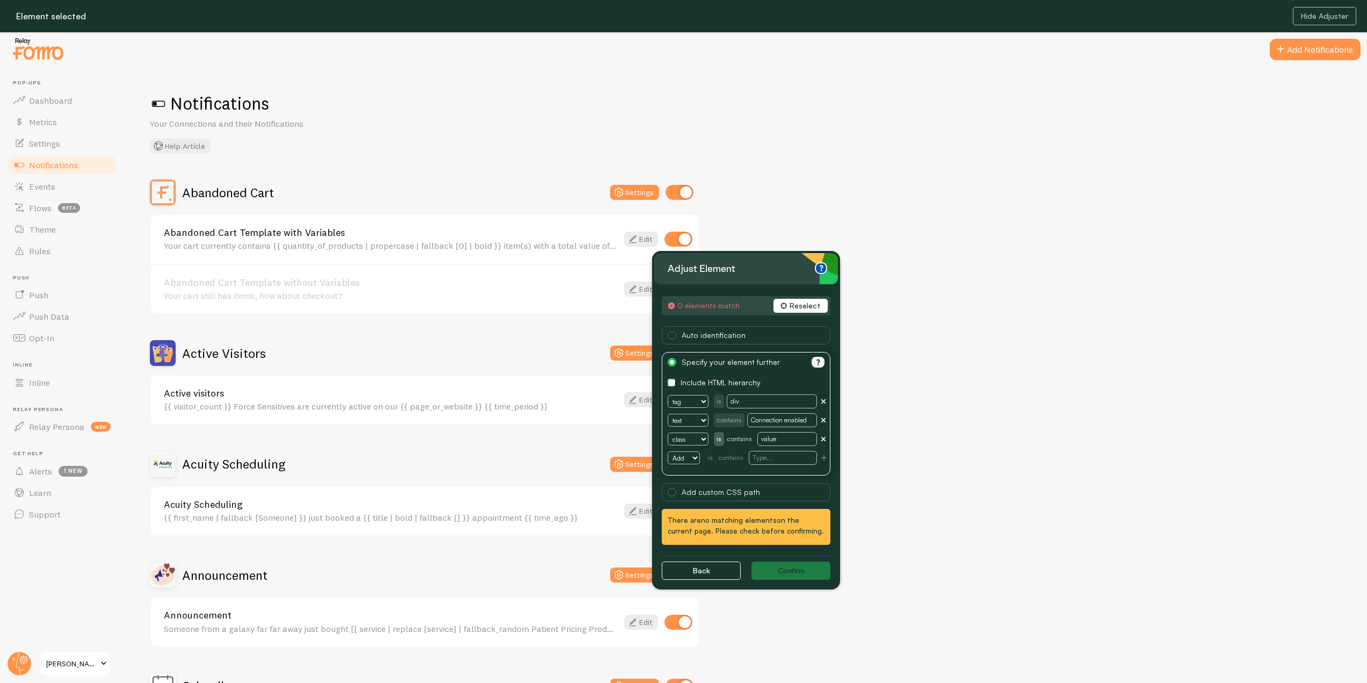
click at [669, 487] on span "Add custom CSS path" at bounding box center [746, 492] width 169 height 18
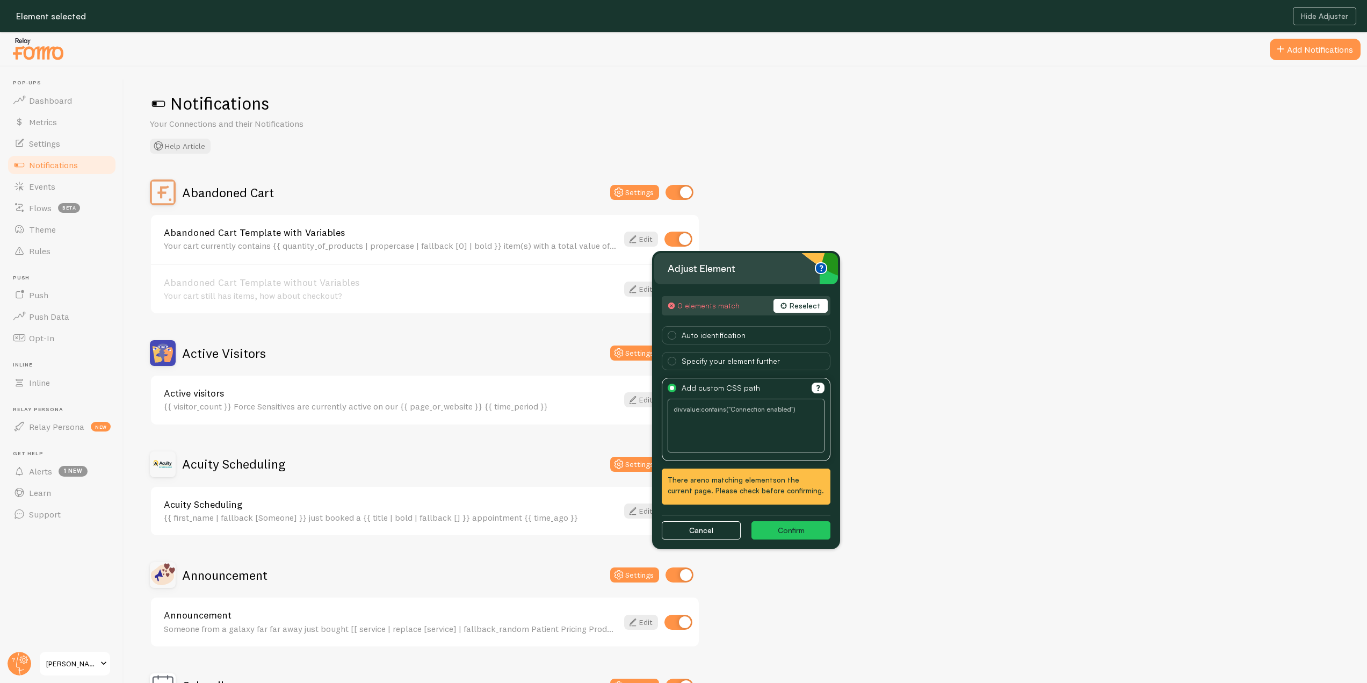
click at [703, 364] on span "Specify your element further" at bounding box center [731, 360] width 98 height 9
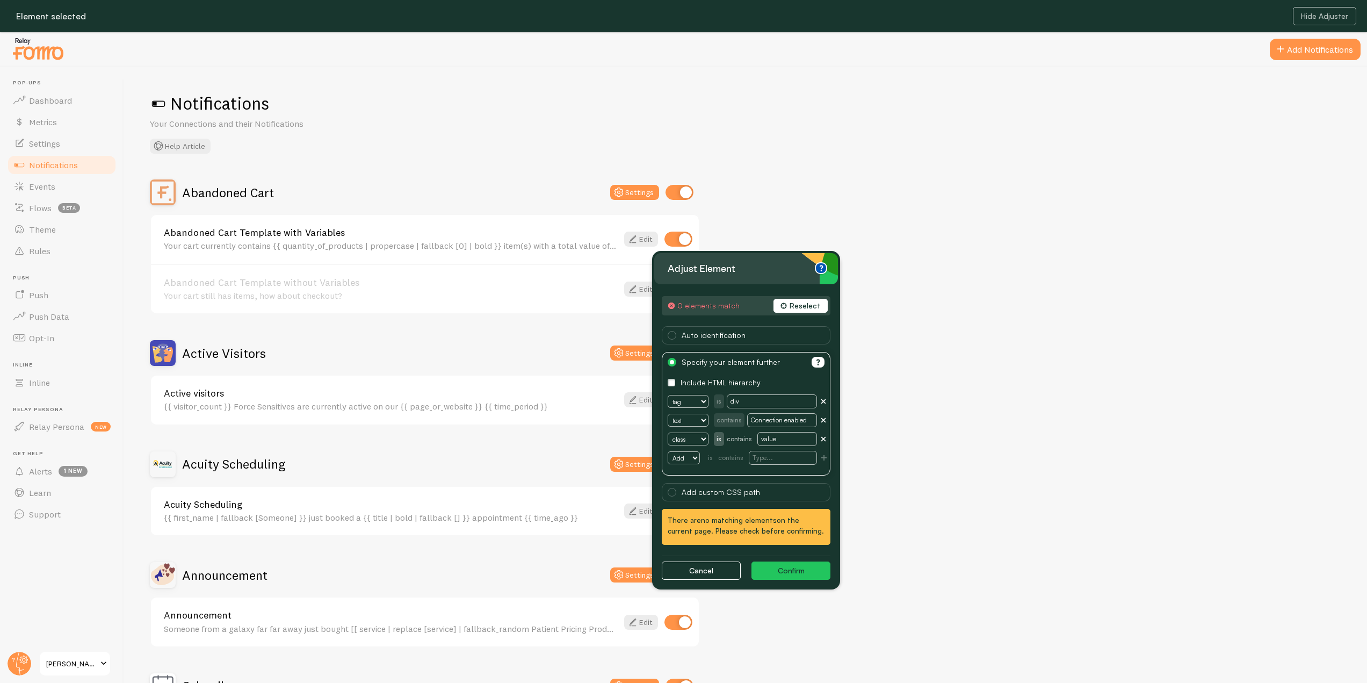
click at [704, 399] on select "tag id href title type name data aria label aria labeledby" at bounding box center [688, 401] width 41 height 13
click at [694, 399] on select "tag id href title type name data aria label aria labeledby" at bounding box center [688, 401] width 41 height 13
click at [782, 401] on input "Connection enabled" at bounding box center [782, 401] width 70 height 14
drag, startPoint x: 813, startPoint y: 401, endPoint x: 749, endPoint y: 407, distance: 64.2
click at [749, 407] on input "Connection enabled" at bounding box center [782, 401] width 70 height 14
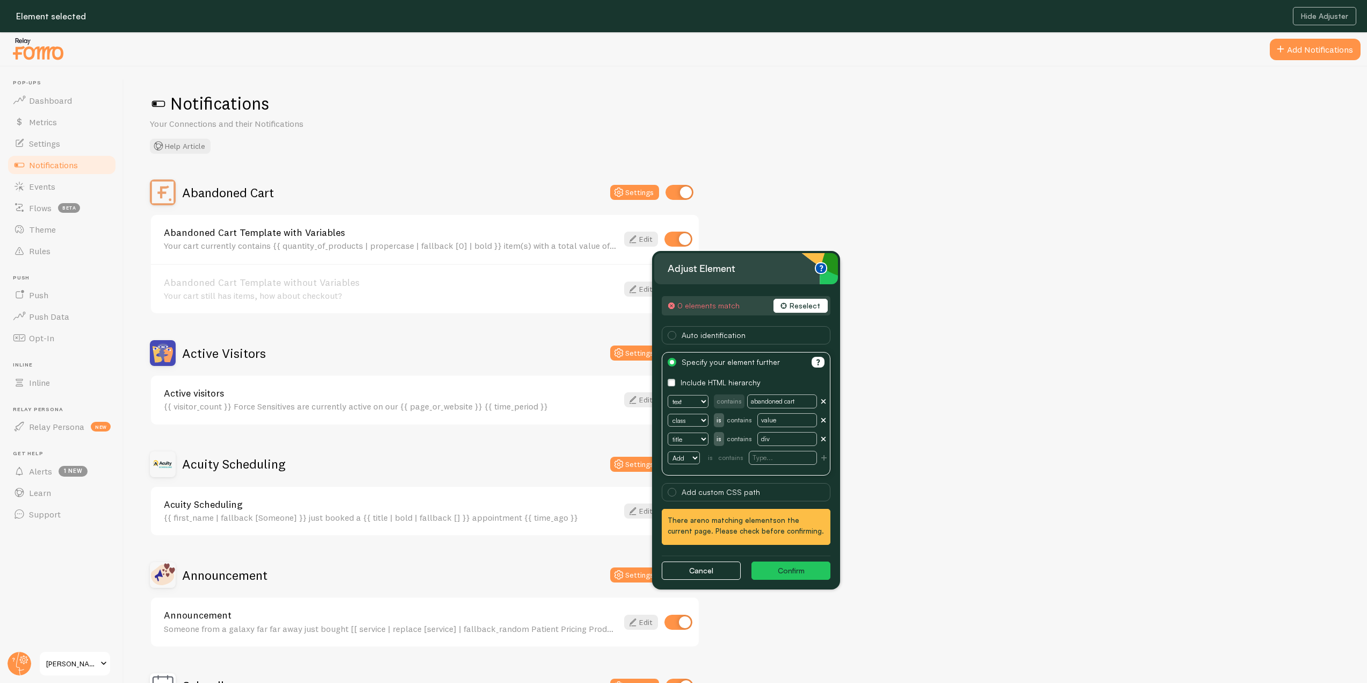
type input "abandoned cart"
click at [670, 496] on span "Add custom CSS path" at bounding box center [746, 492] width 169 height 18
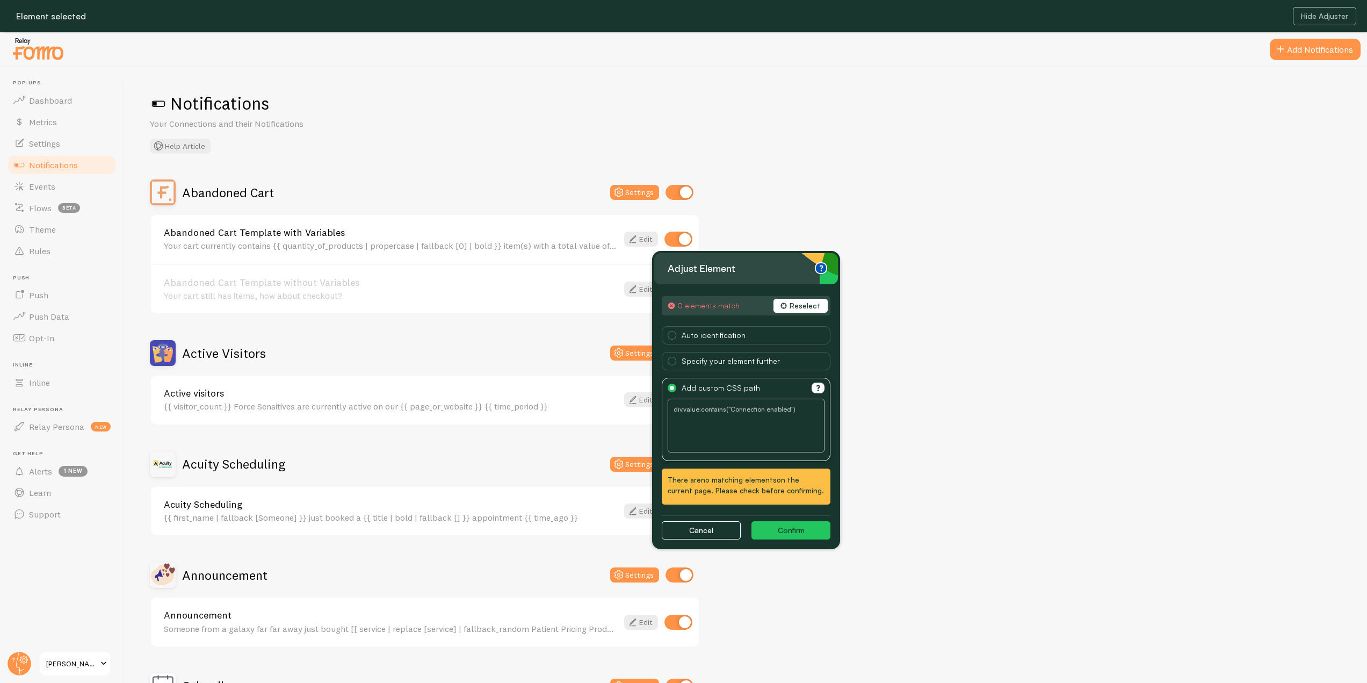
click at [674, 362] on span at bounding box center [672, 361] width 9 height 9
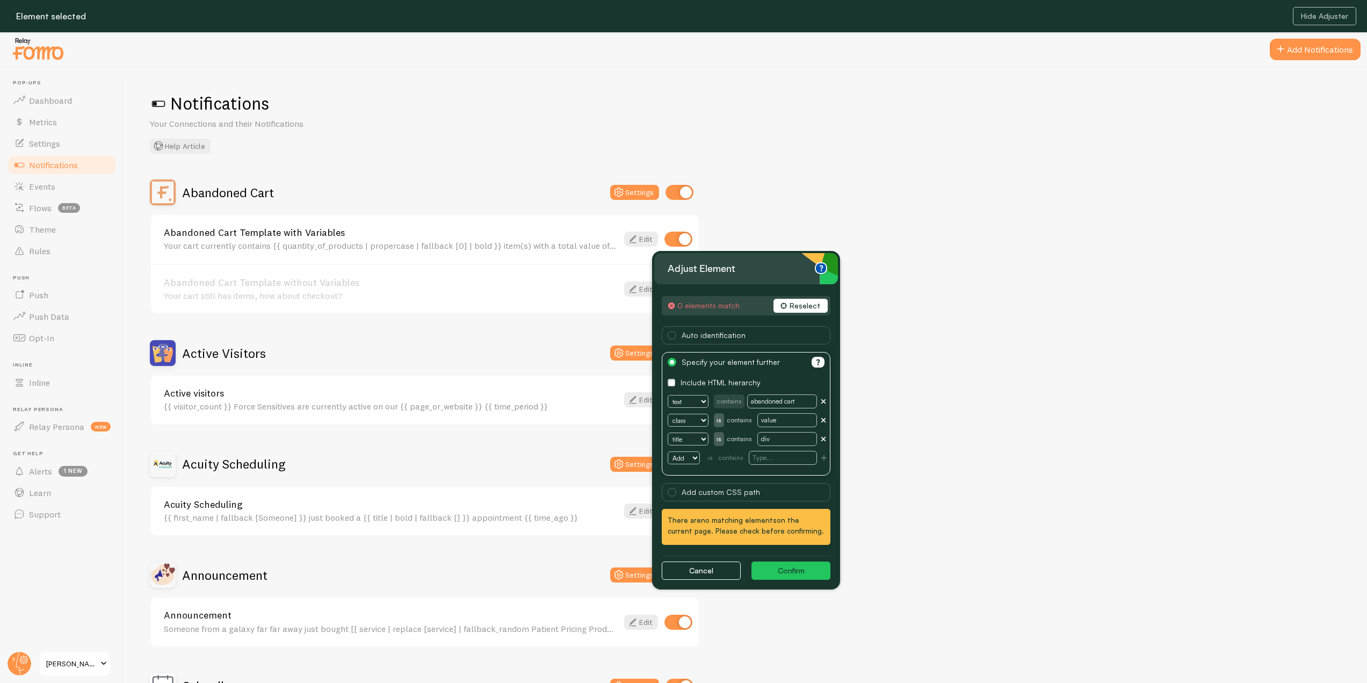
click at [674, 385] on button "checkbox" at bounding box center [672, 383] width 8 height 8
click at [787, 571] on button "Confirm" at bounding box center [791, 570] width 79 height 18
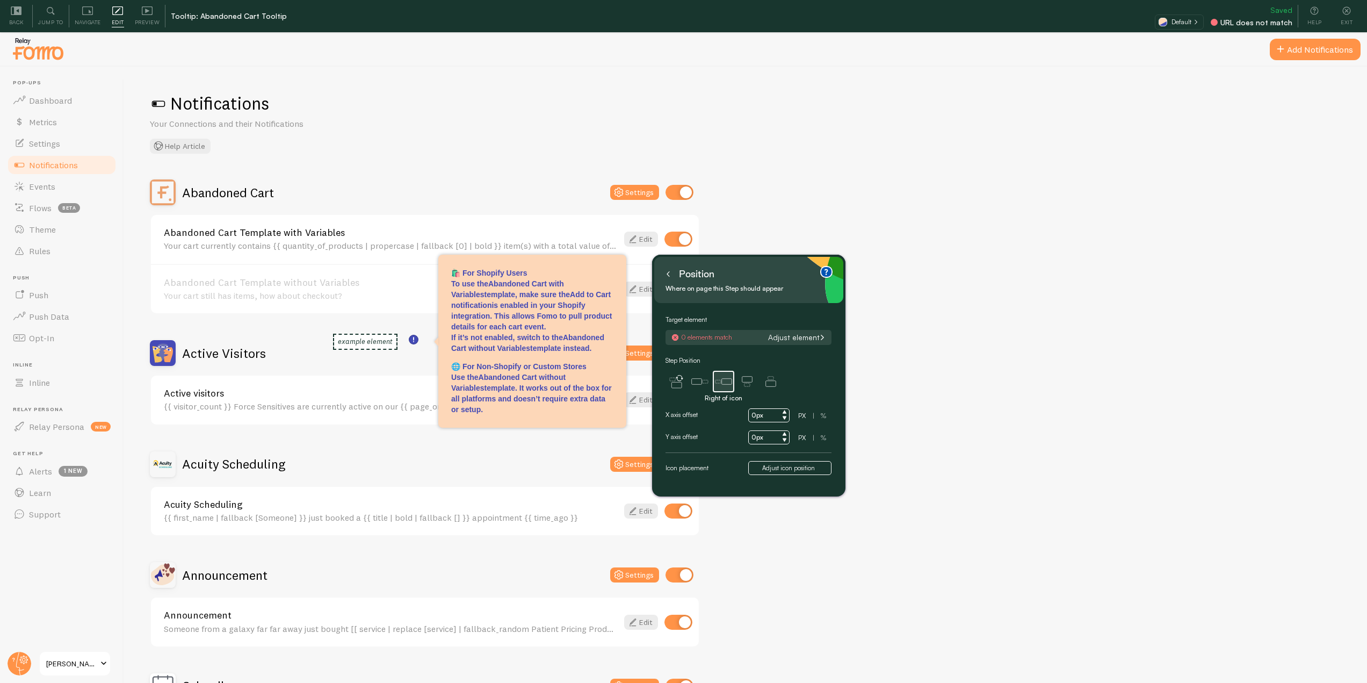
click at [802, 339] on button "Adjust element" at bounding box center [797, 338] width 64 height 10
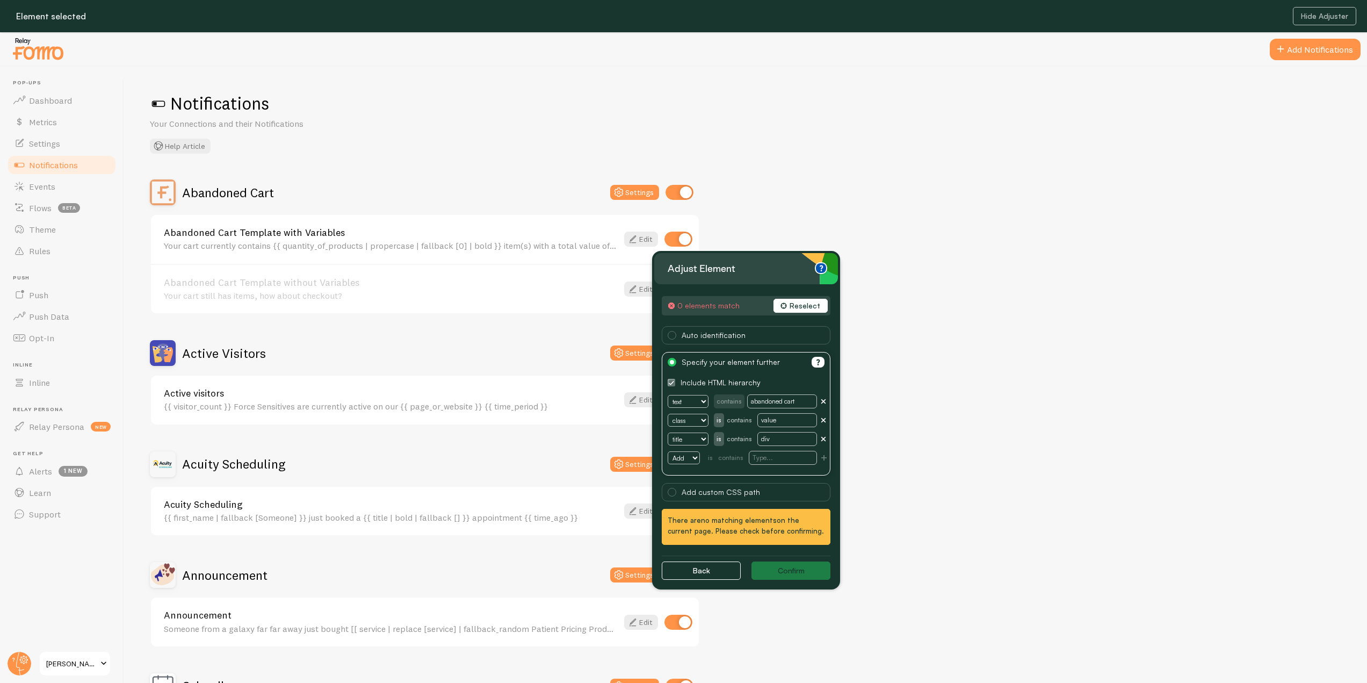
click at [811, 305] on button "Reselect" at bounding box center [801, 306] width 54 height 14
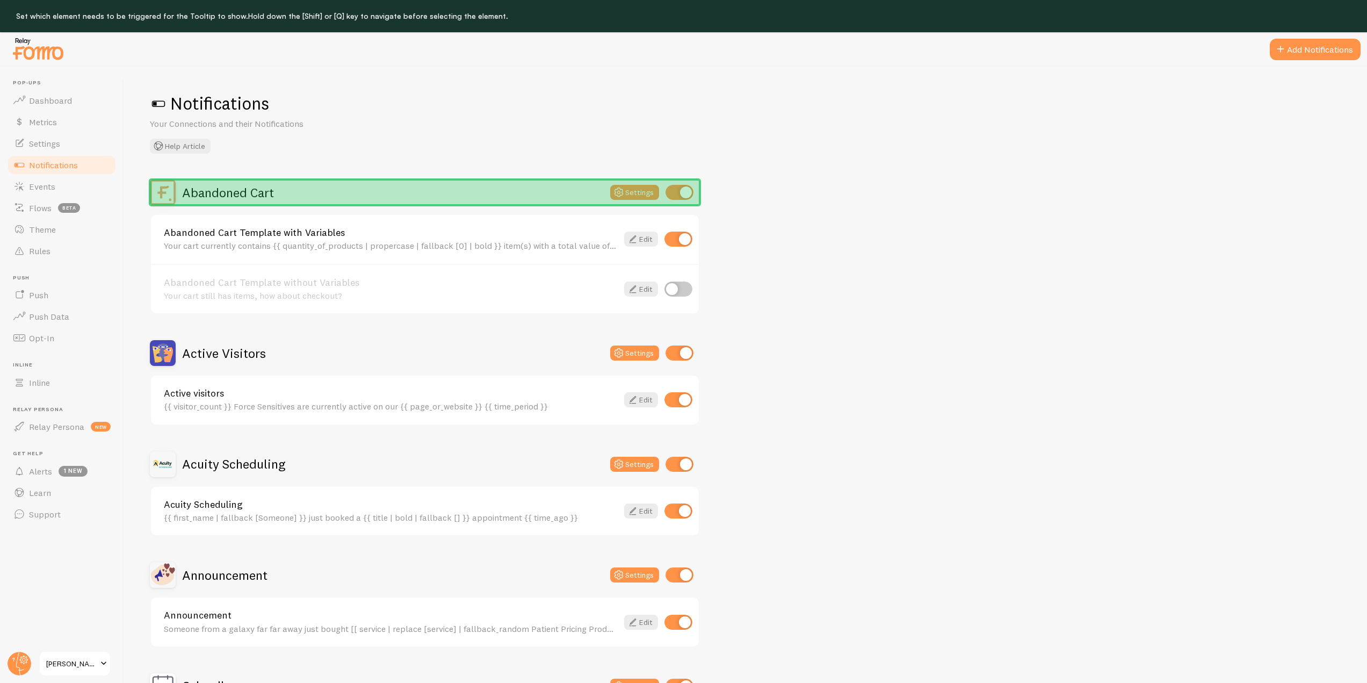
click at [371, 189] on div "Abandoned Cart Settings" at bounding box center [425, 192] width 550 height 26
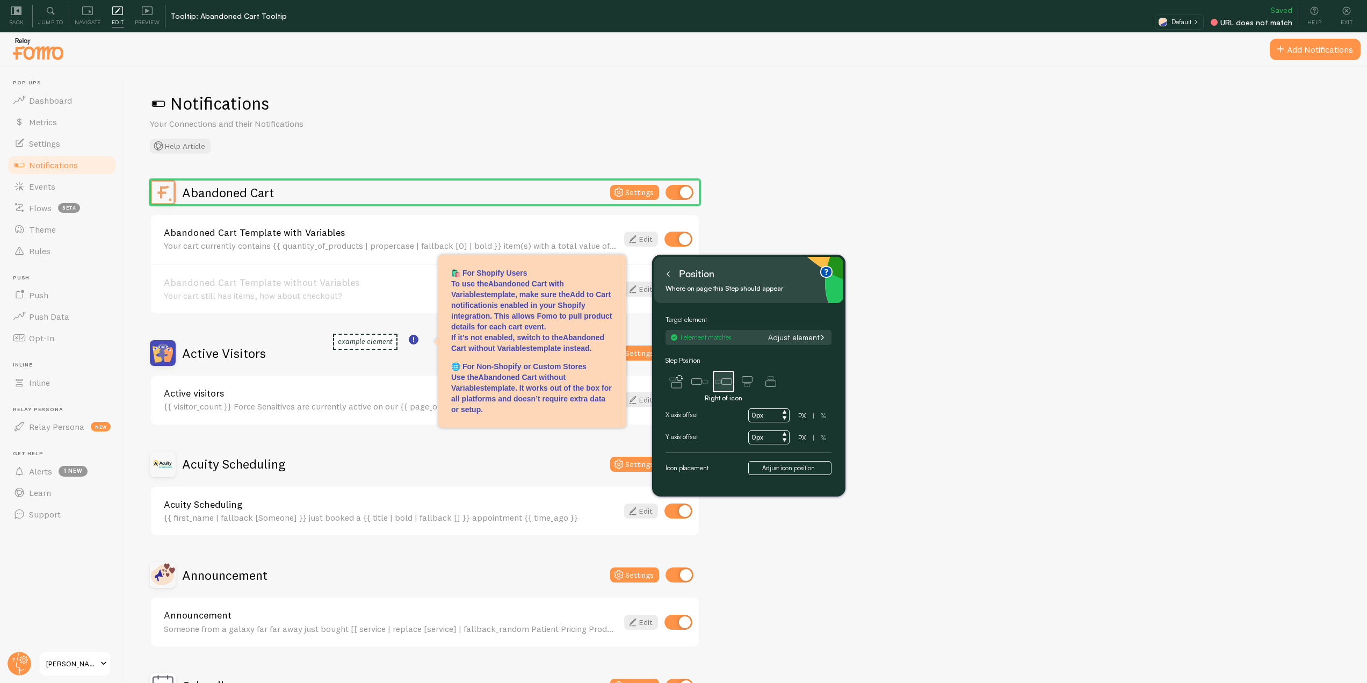
click at [666, 278] on button at bounding box center [668, 273] width 11 height 17
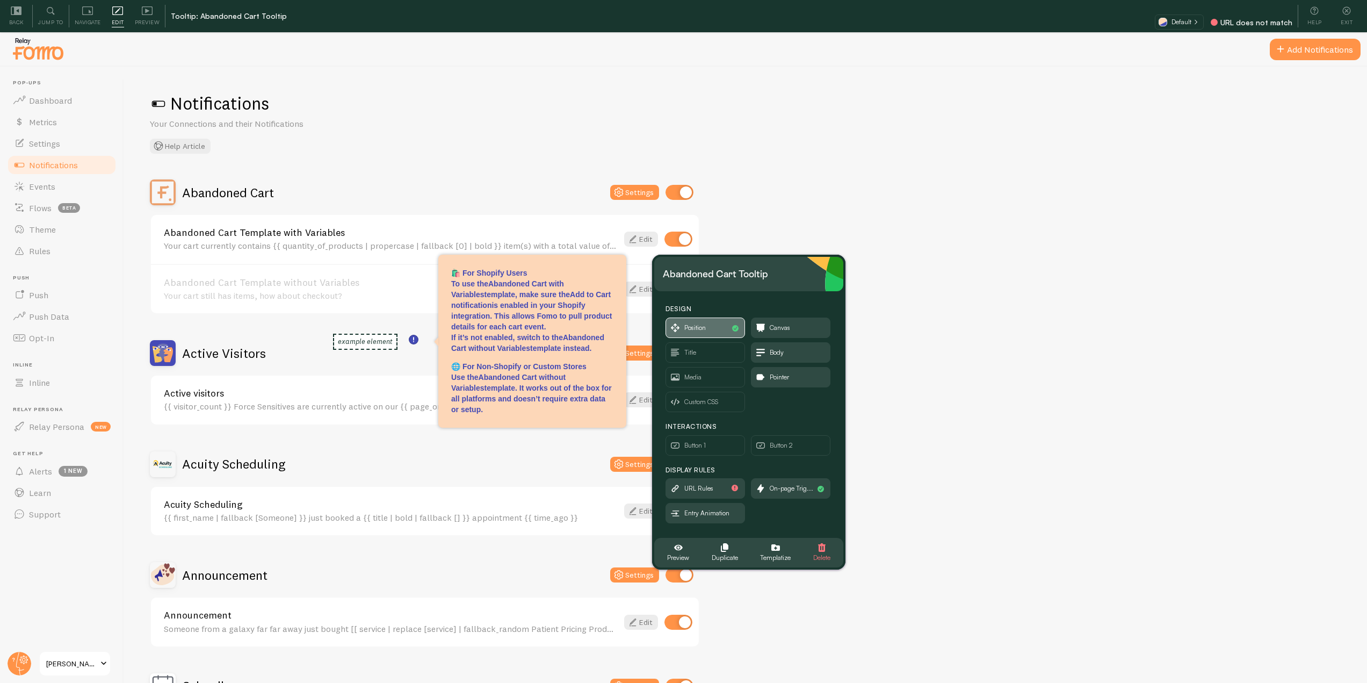
click at [705, 328] on span "Position" at bounding box center [695, 328] width 21 height 12
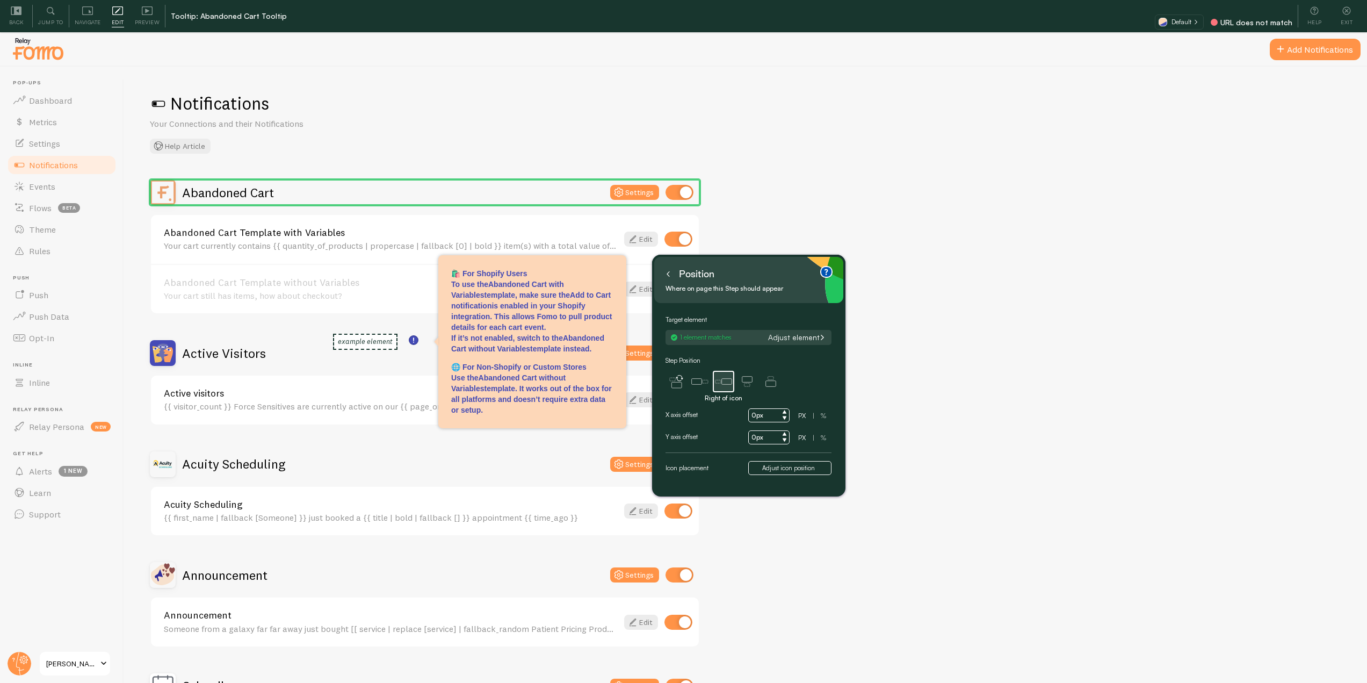
click at [795, 335] on button "Adjust element" at bounding box center [797, 338] width 64 height 10
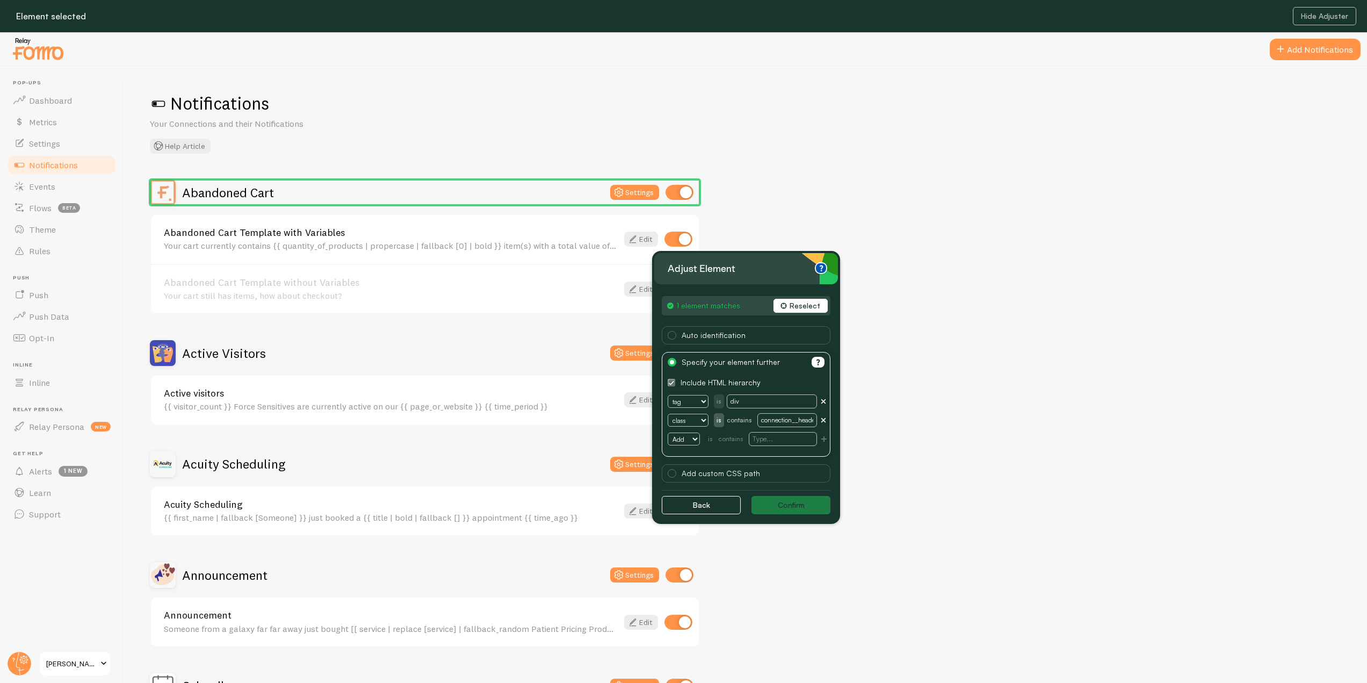
click at [675, 382] on button "checkbox" at bounding box center [672, 383] width 8 height 8
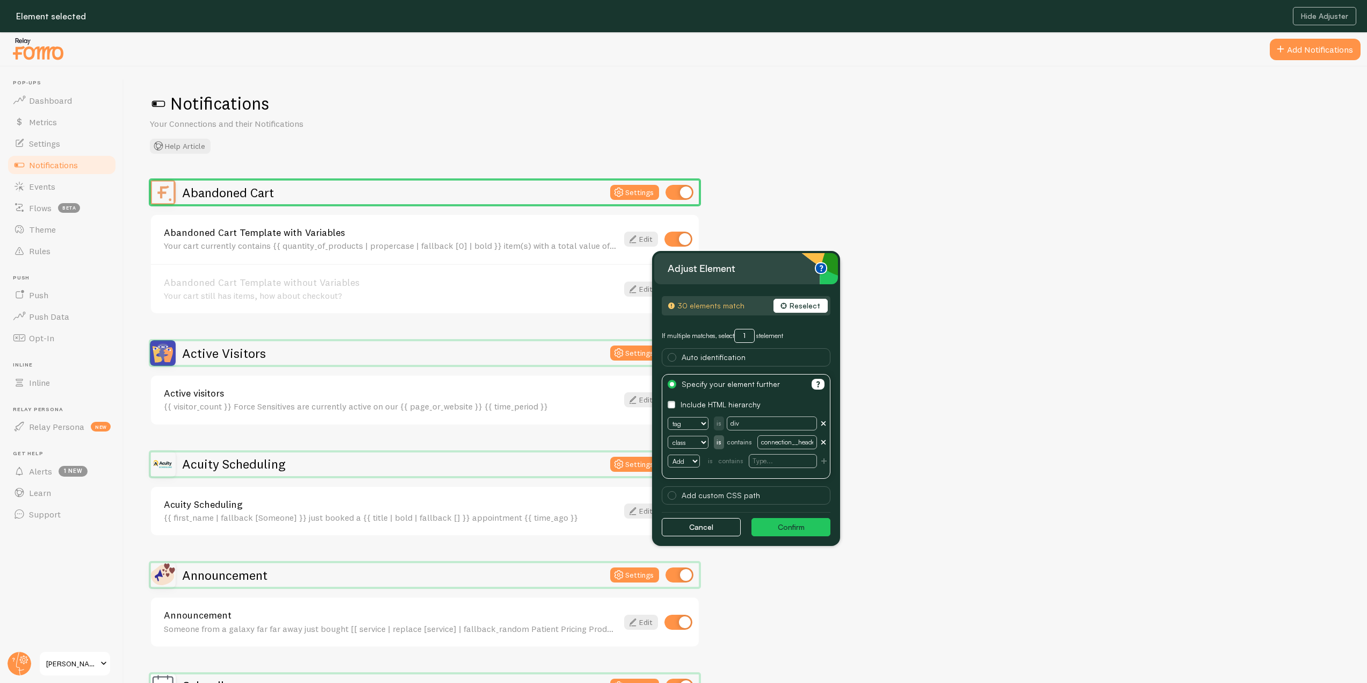
click at [699, 423] on select "tag text id href title type name data aria label aria labeledby" at bounding box center [688, 423] width 41 height 13
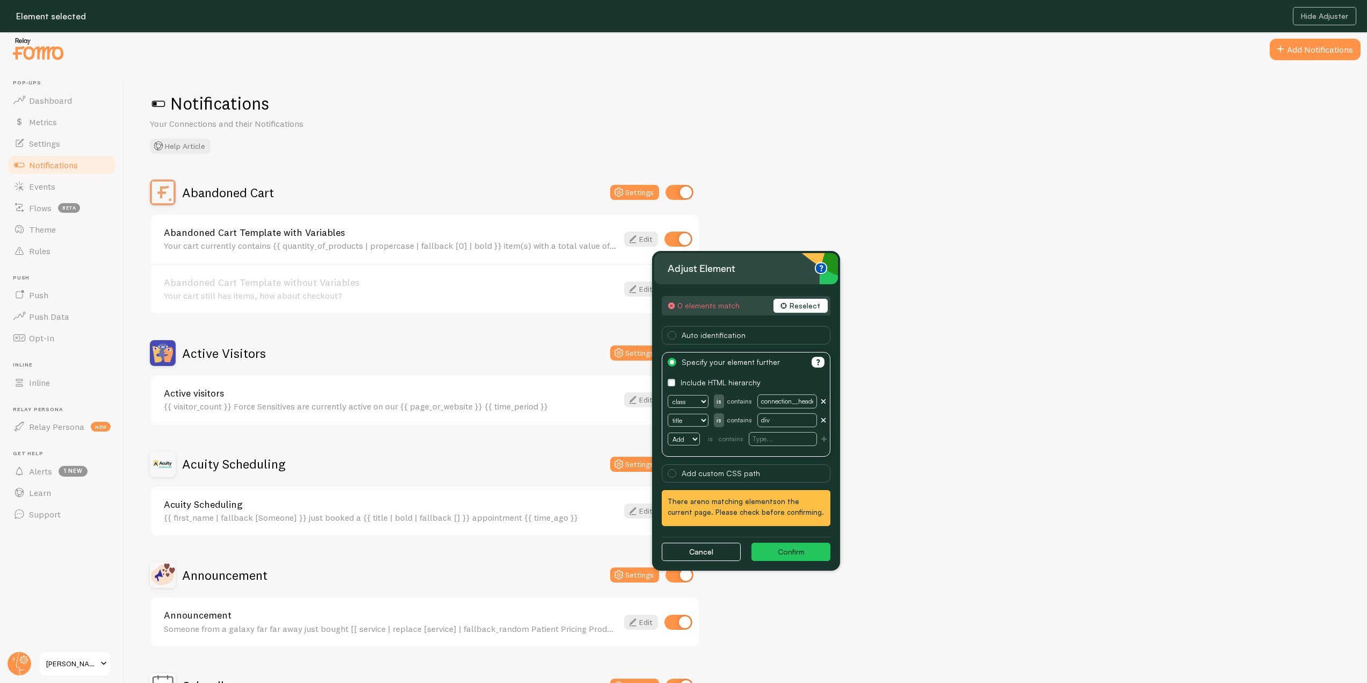
click at [694, 438] on select "Add tag text id href type name data aria label aria labeledby" at bounding box center [684, 439] width 32 height 13
click at [668, 445] on select "Add tag text id href type name data aria label aria labeledby" at bounding box center [684, 439] width 32 height 13
select select "null"
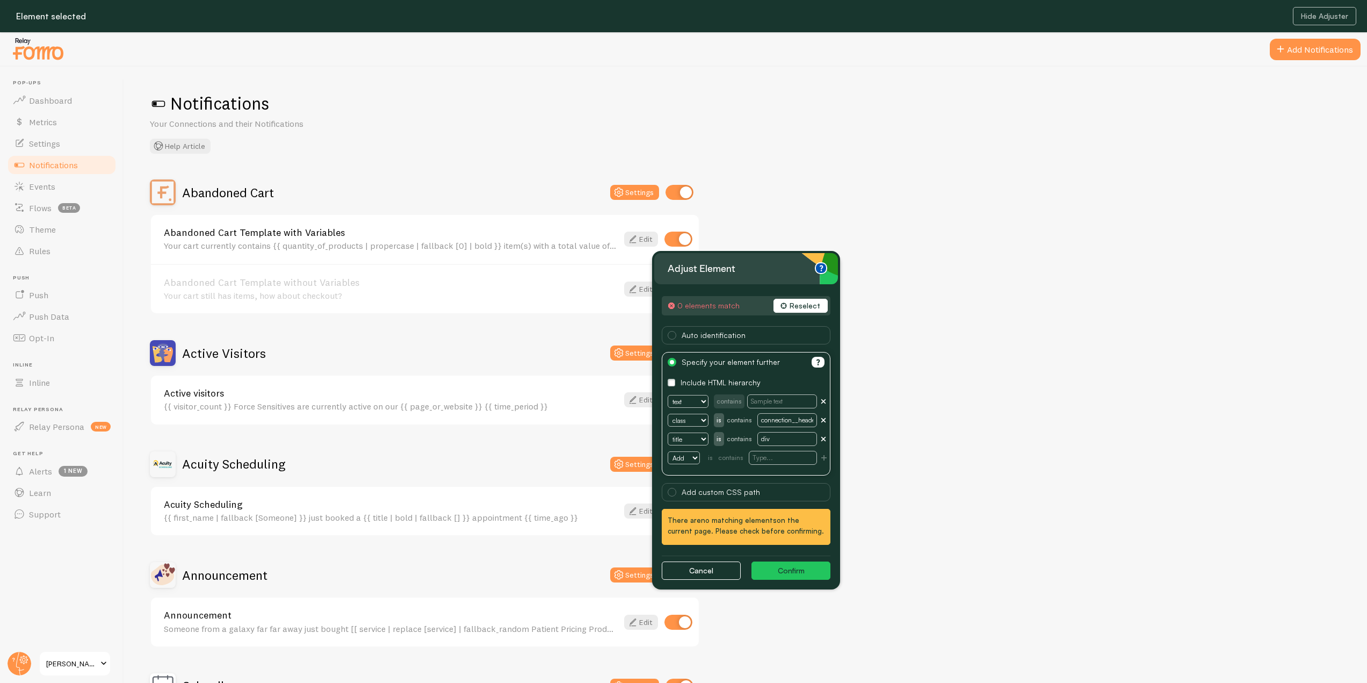
click at [768, 404] on input "text" at bounding box center [782, 401] width 70 height 14
type input "abandoned cart"
click at [790, 575] on button "Confirm" at bounding box center [791, 570] width 79 height 18
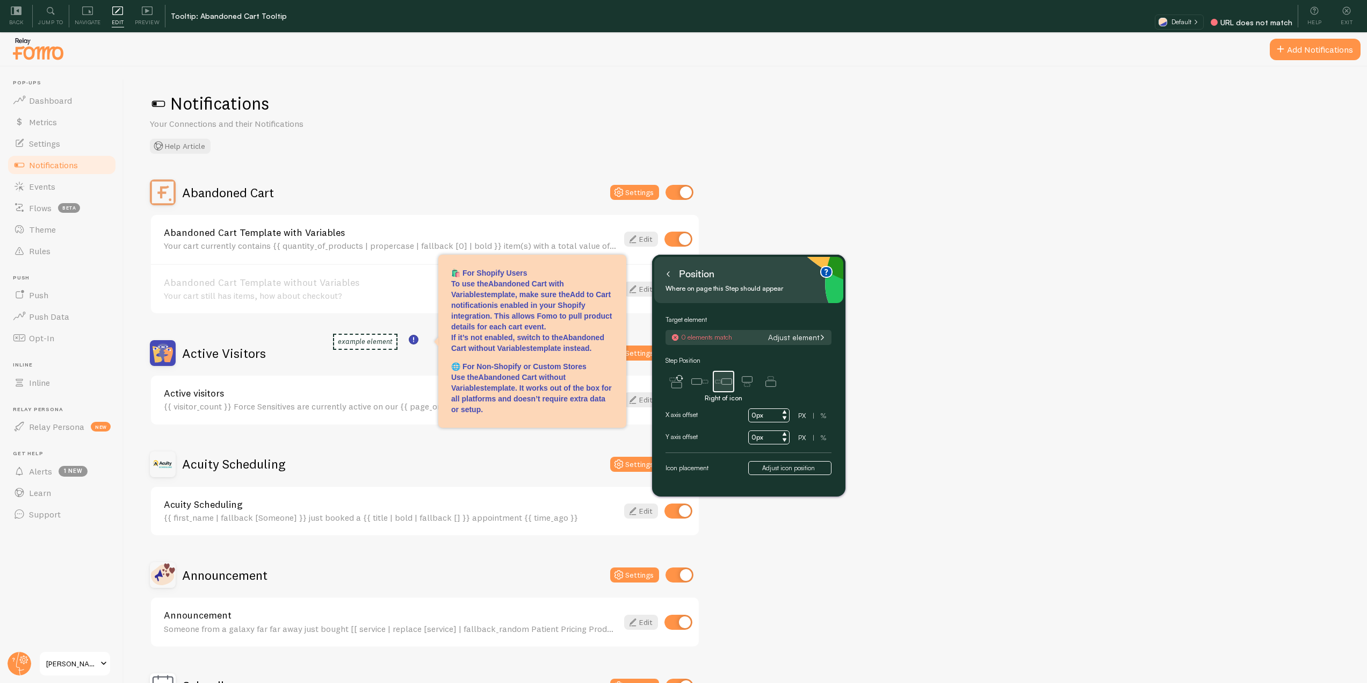
click at [791, 334] on button "Adjust element" at bounding box center [797, 338] width 64 height 10
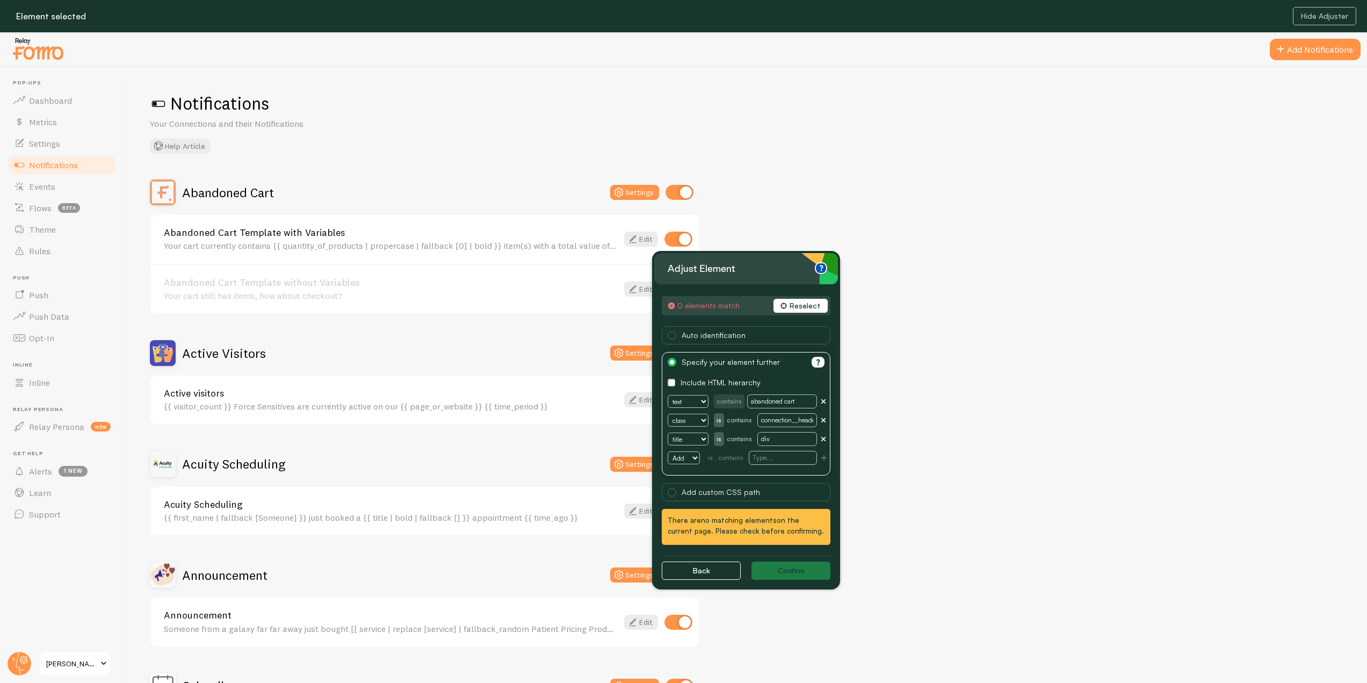
click at [702, 400] on select "text tag id href type name data aria label aria labeledby" at bounding box center [688, 401] width 41 height 13
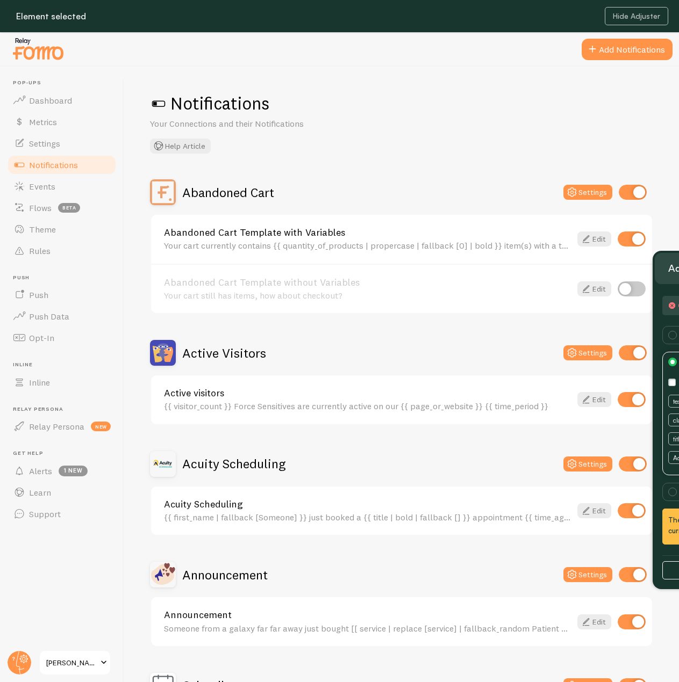
click at [591, 119] on div "Notifications Your Connections and their Notifications Help Article" at bounding box center [401, 122] width 503 height 61
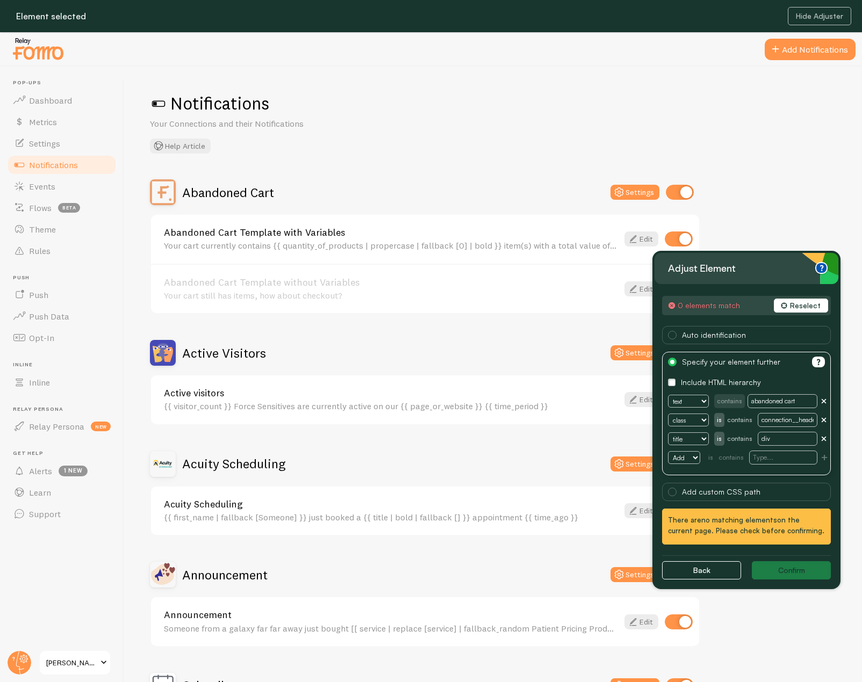
click at [710, 393] on div "text tag id href type name data aria label aria labeledby contains abandoned ca…" at bounding box center [747, 401] width 168 height 19
click at [697, 398] on select "text tag id href type name data aria label aria labeledby" at bounding box center [688, 401] width 41 height 13
click at [695, 401] on select "text tag id href type name data aria label aria labeledby" at bounding box center [688, 401] width 41 height 13
click at [692, 405] on select "text tag id href type name data aria label aria labeledby" at bounding box center [688, 401] width 41 height 13
click at [784, 157] on div "Notifications Your Connections and their Notifications Help Article Abandoned C…" at bounding box center [493, 391] width 738 height 648
